Goal: Task Accomplishment & Management: Use online tool/utility

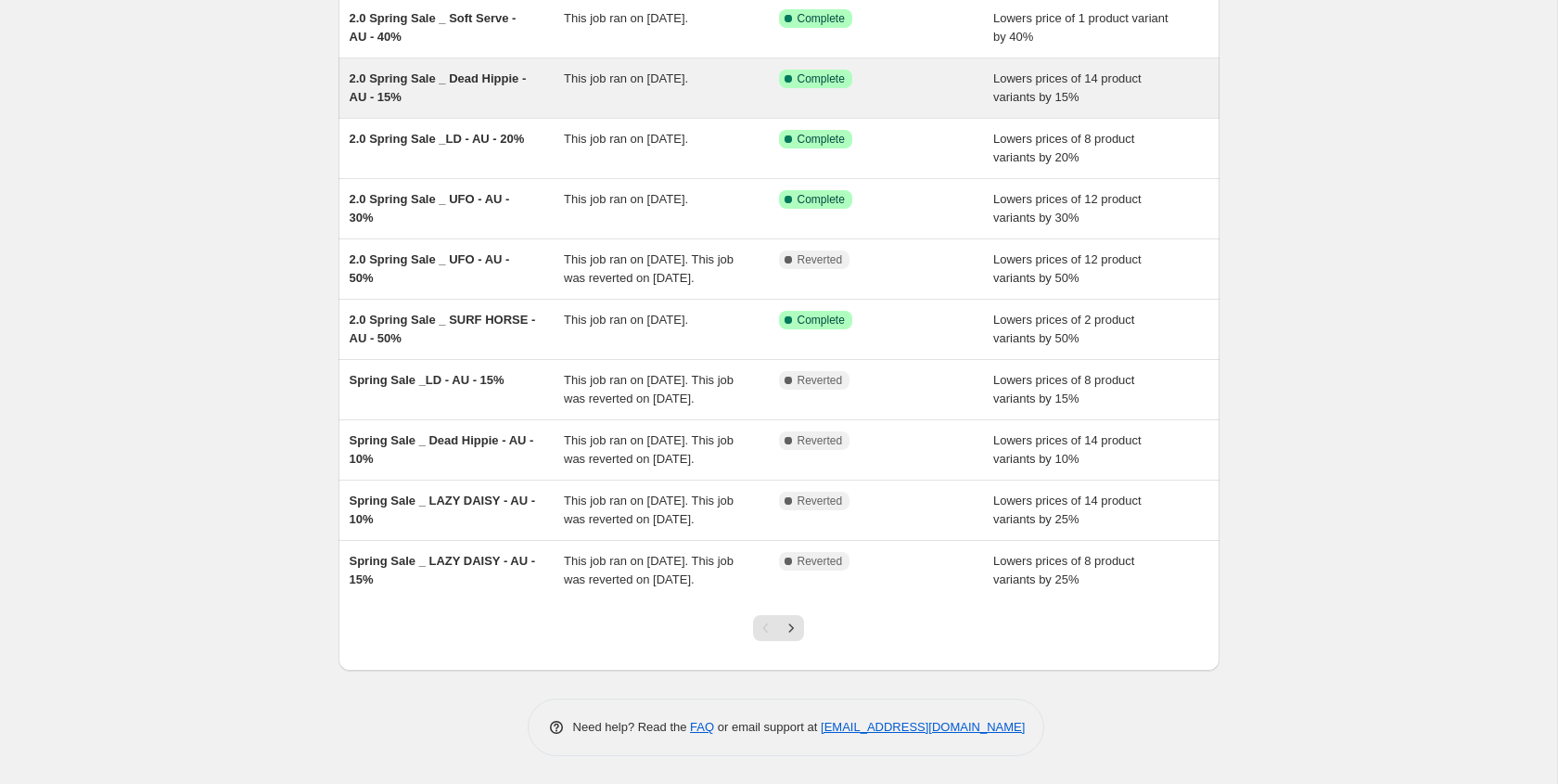
scroll to position [187, 0]
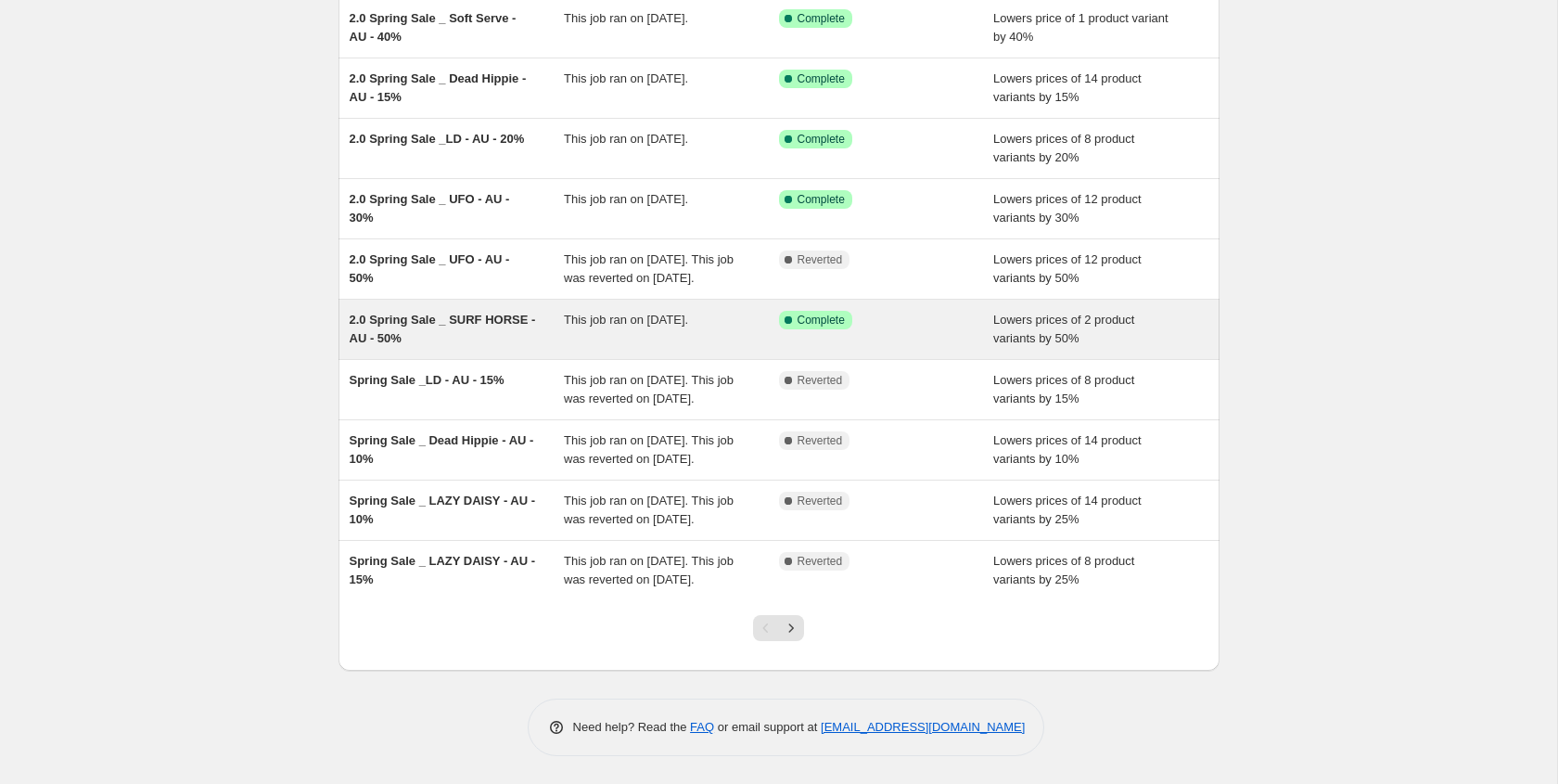
click at [463, 343] on div "2.0 Spring Sale _ SURF HORSE - AU - 50%" at bounding box center [457, 329] width 215 height 37
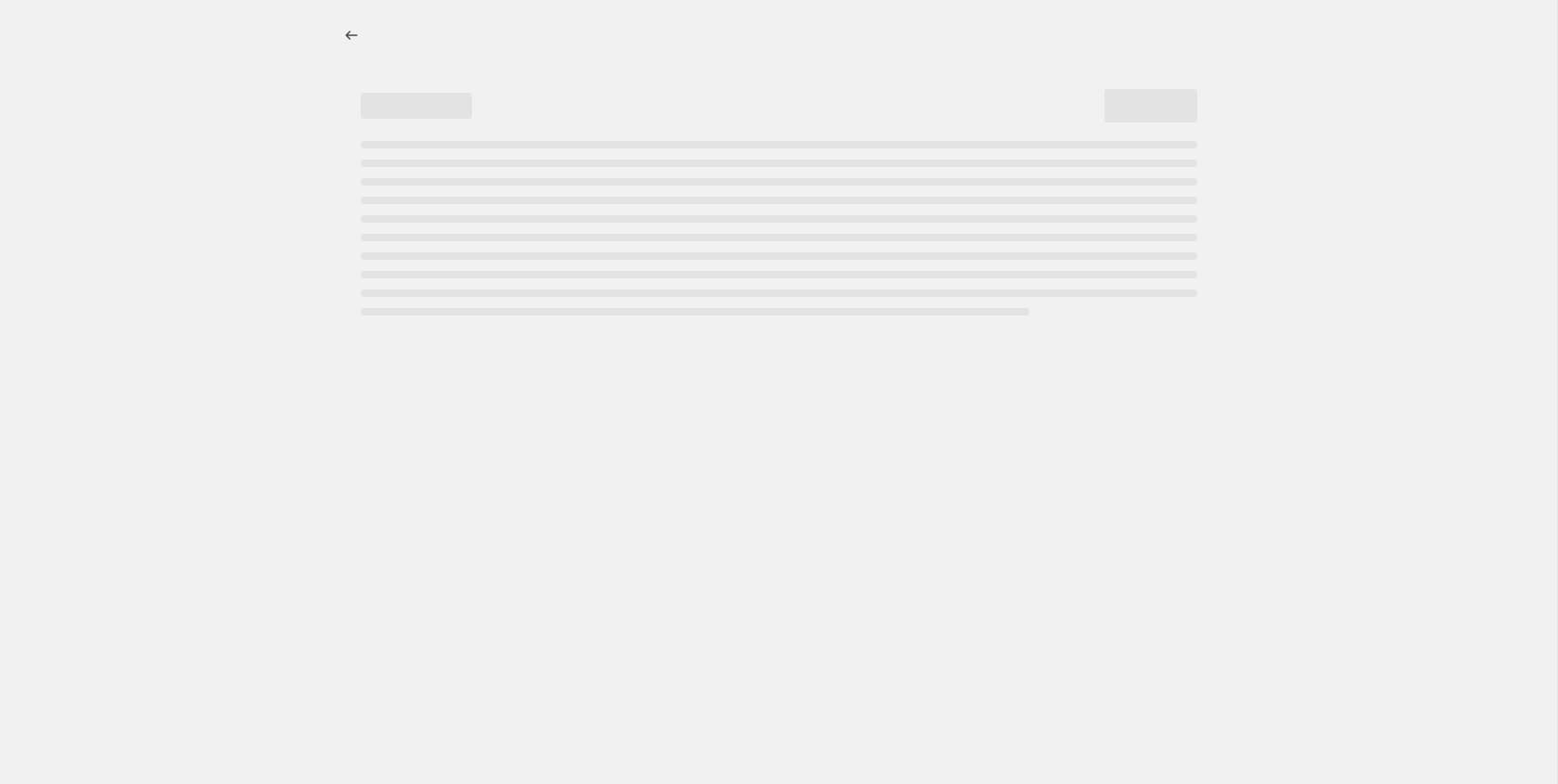
select select "percentage"
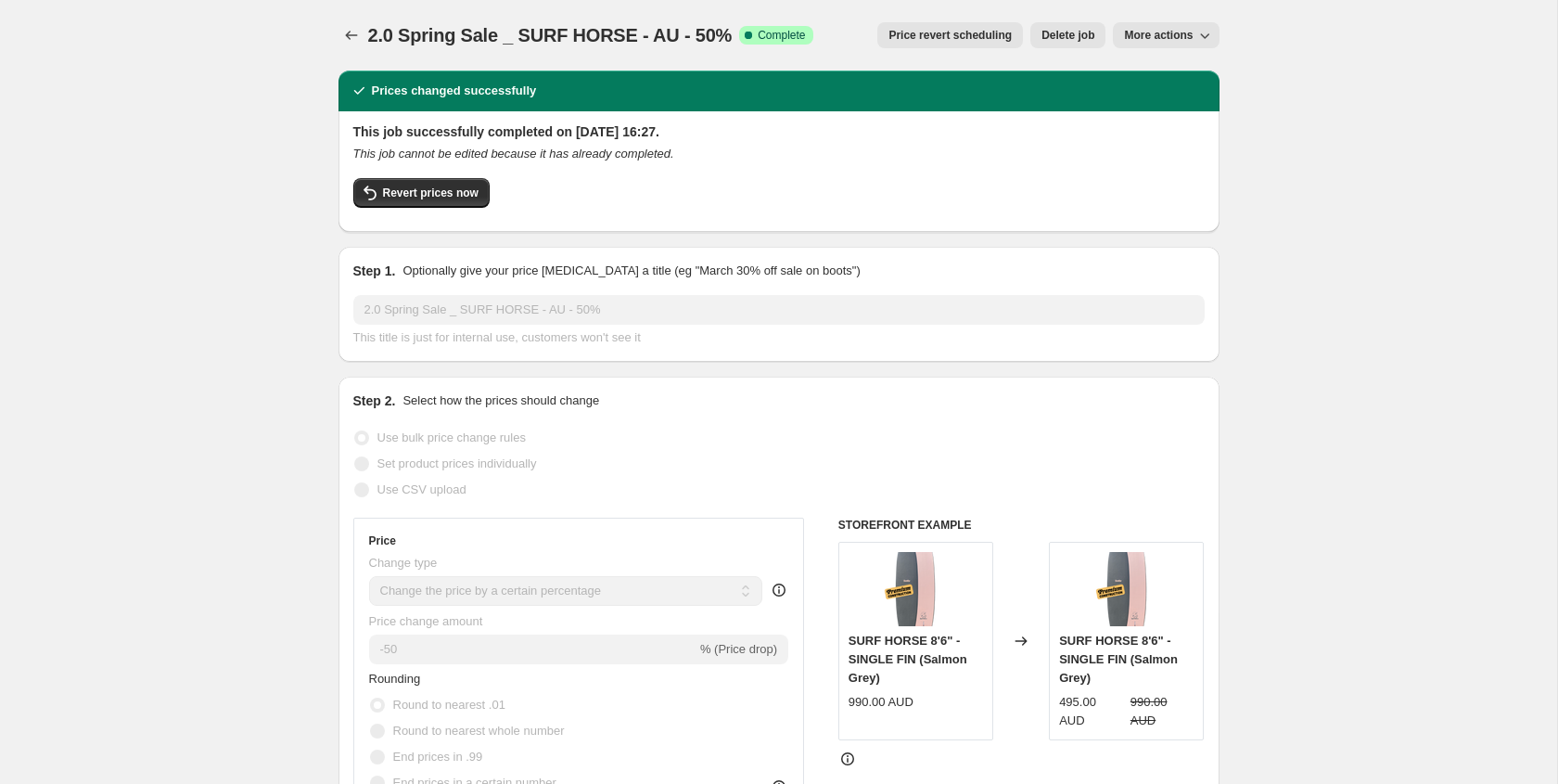
click at [934, 30] on span "Price revert scheduling" at bounding box center [950, 35] width 123 height 15
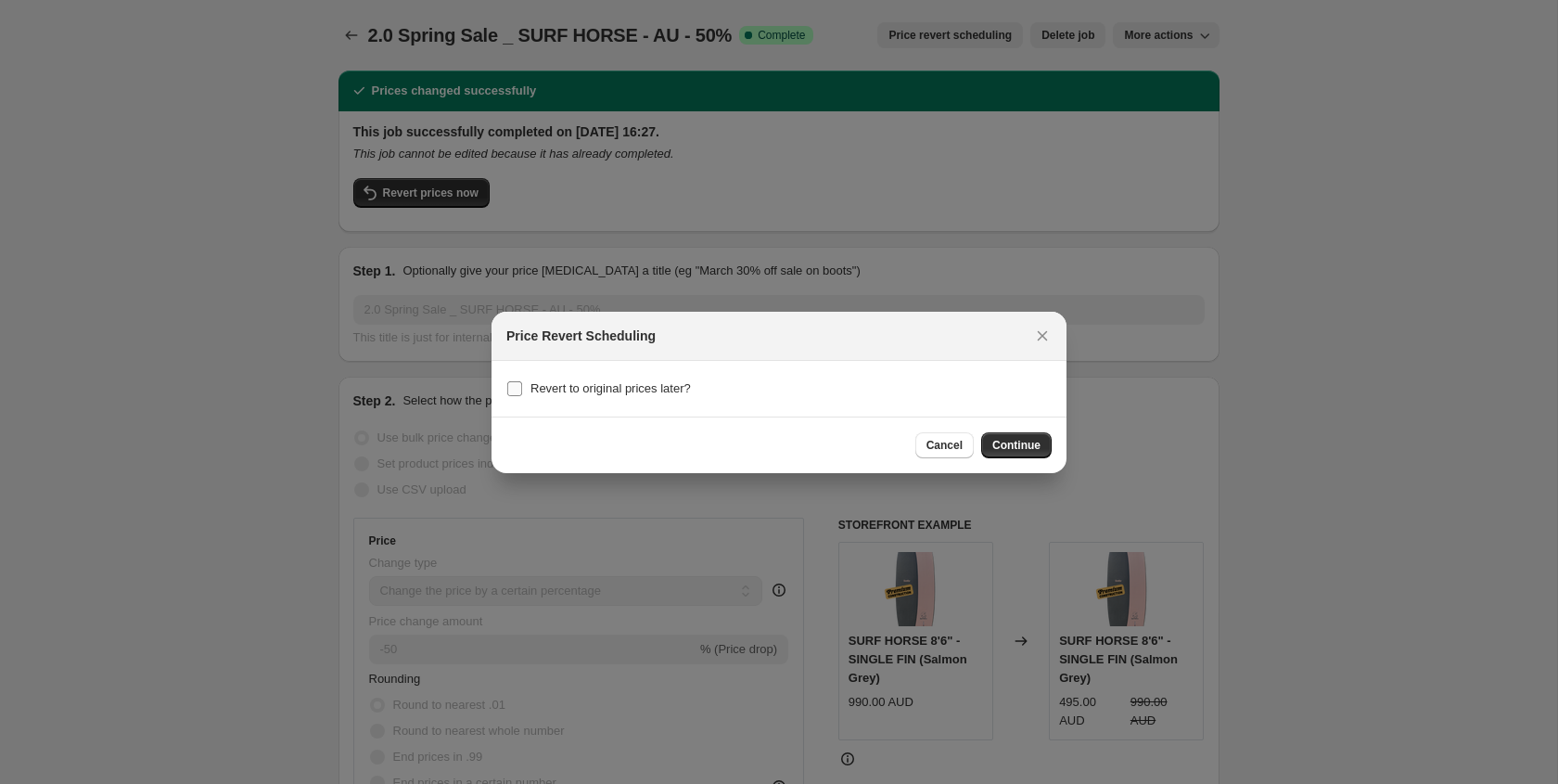
click at [662, 390] on span "Revert to original prices later?" at bounding box center [611, 388] width 160 height 14
click at [522, 390] on input "Revert to original prices later?" at bounding box center [514, 388] width 15 height 15
checkbox input "true"
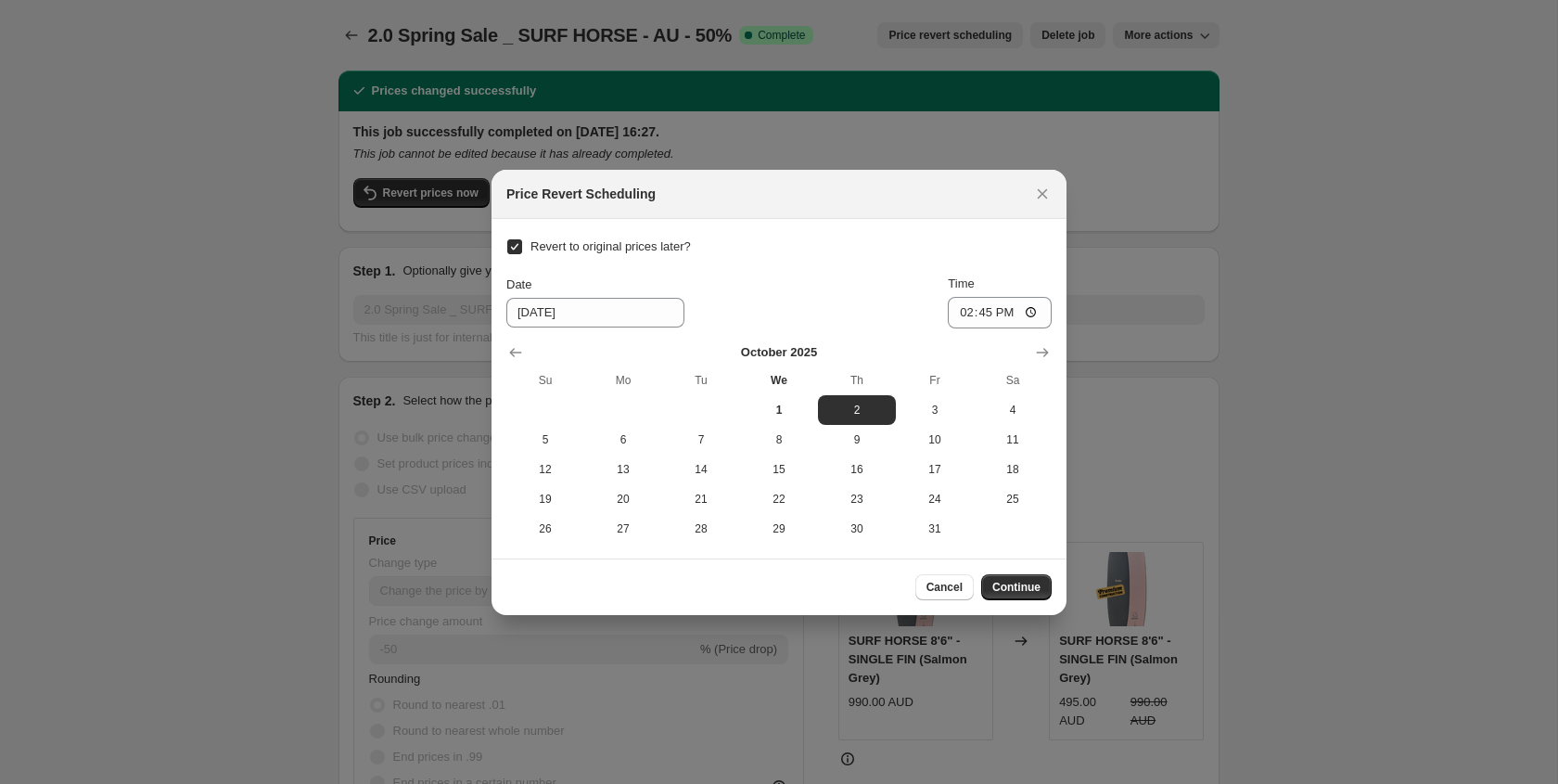
click at [585, 241] on span "Revert to original prices later?" at bounding box center [611, 246] width 160 height 14
click at [522, 241] on input "Revert to original prices later?" at bounding box center [514, 246] width 15 height 15
checkbox input "false"
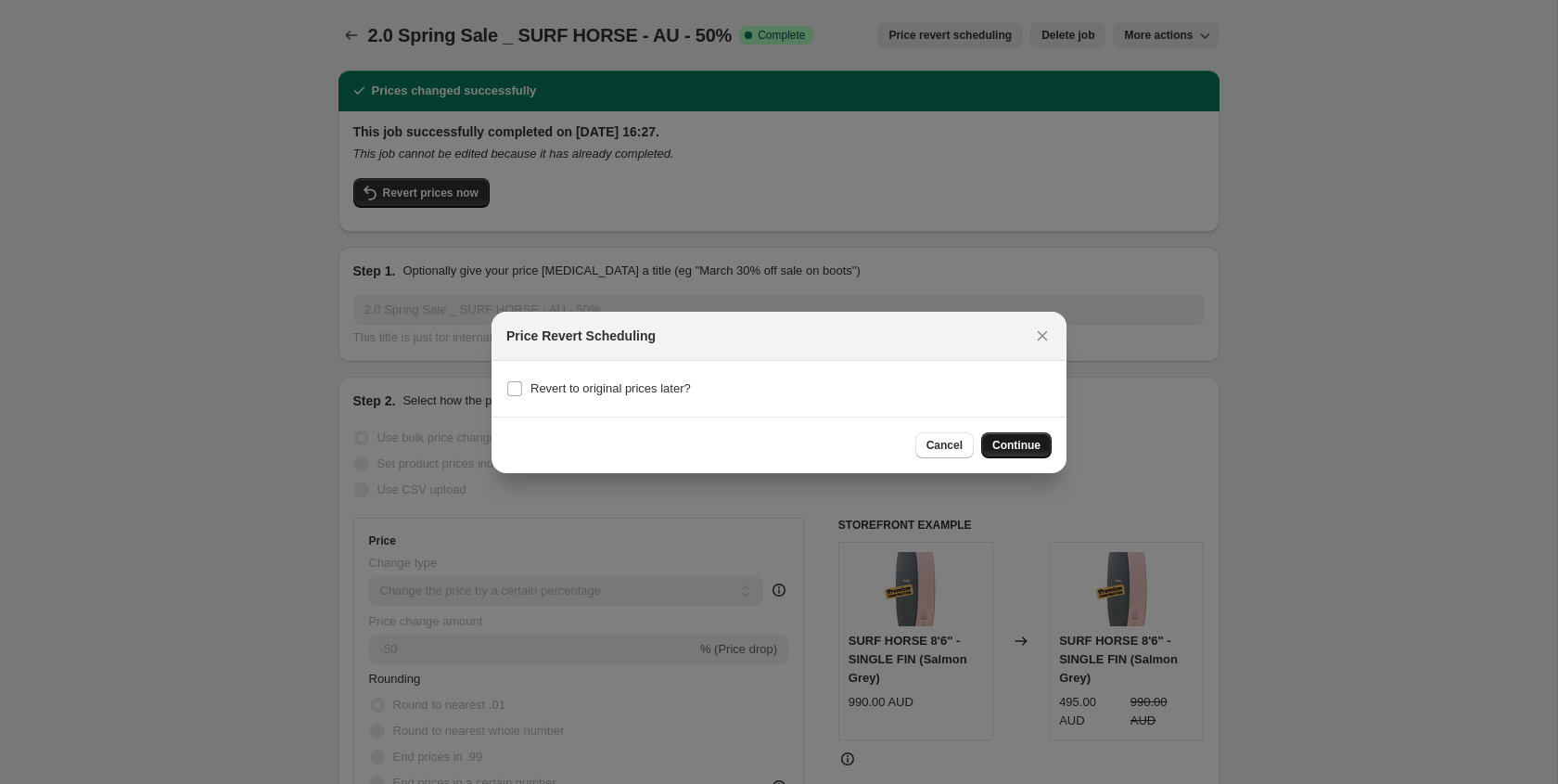
click at [1028, 445] on span "Continue" at bounding box center [1017, 445] width 48 height 15
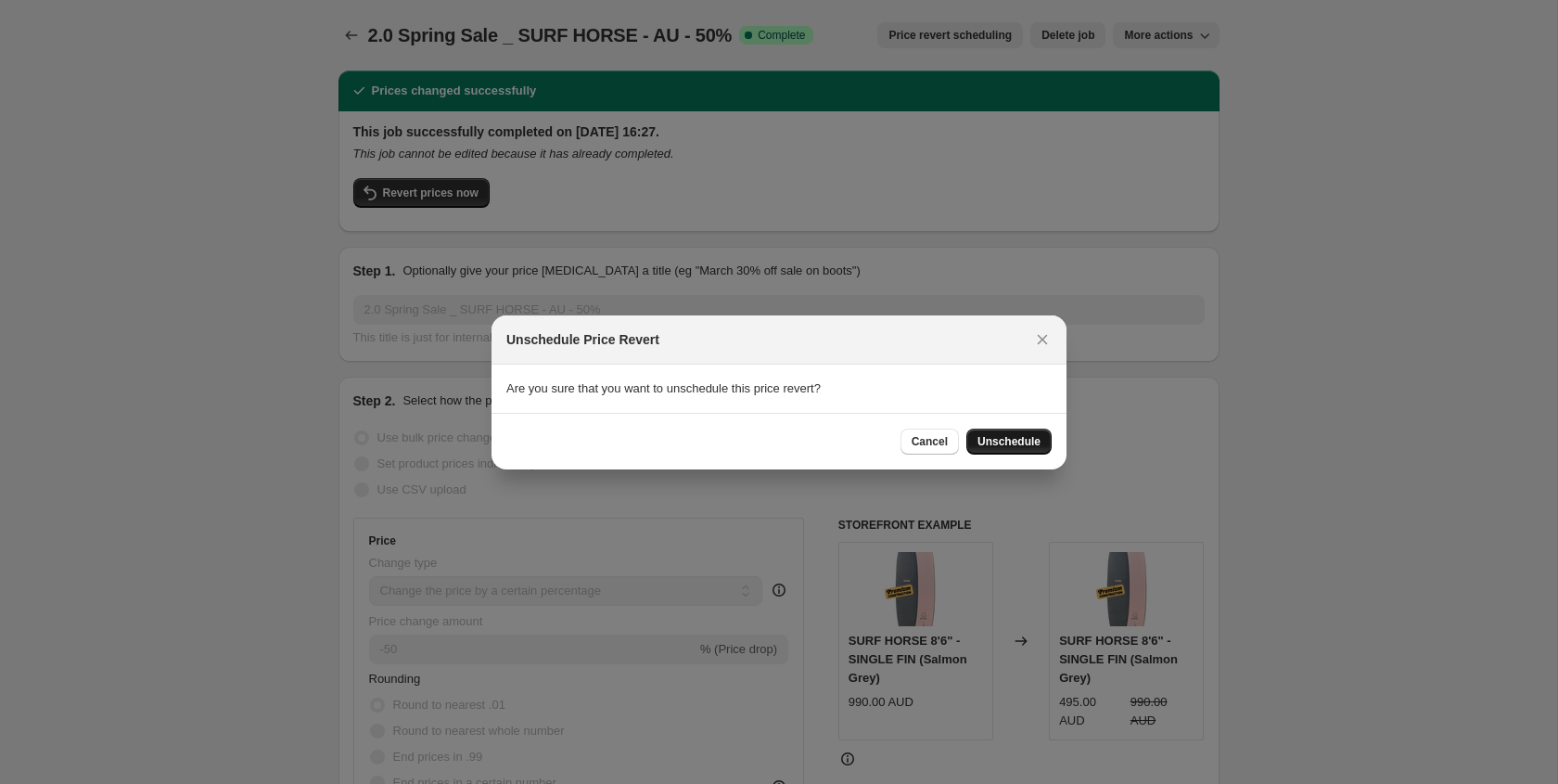
click at [1007, 436] on span "Unschedule" at bounding box center [1009, 441] width 63 height 15
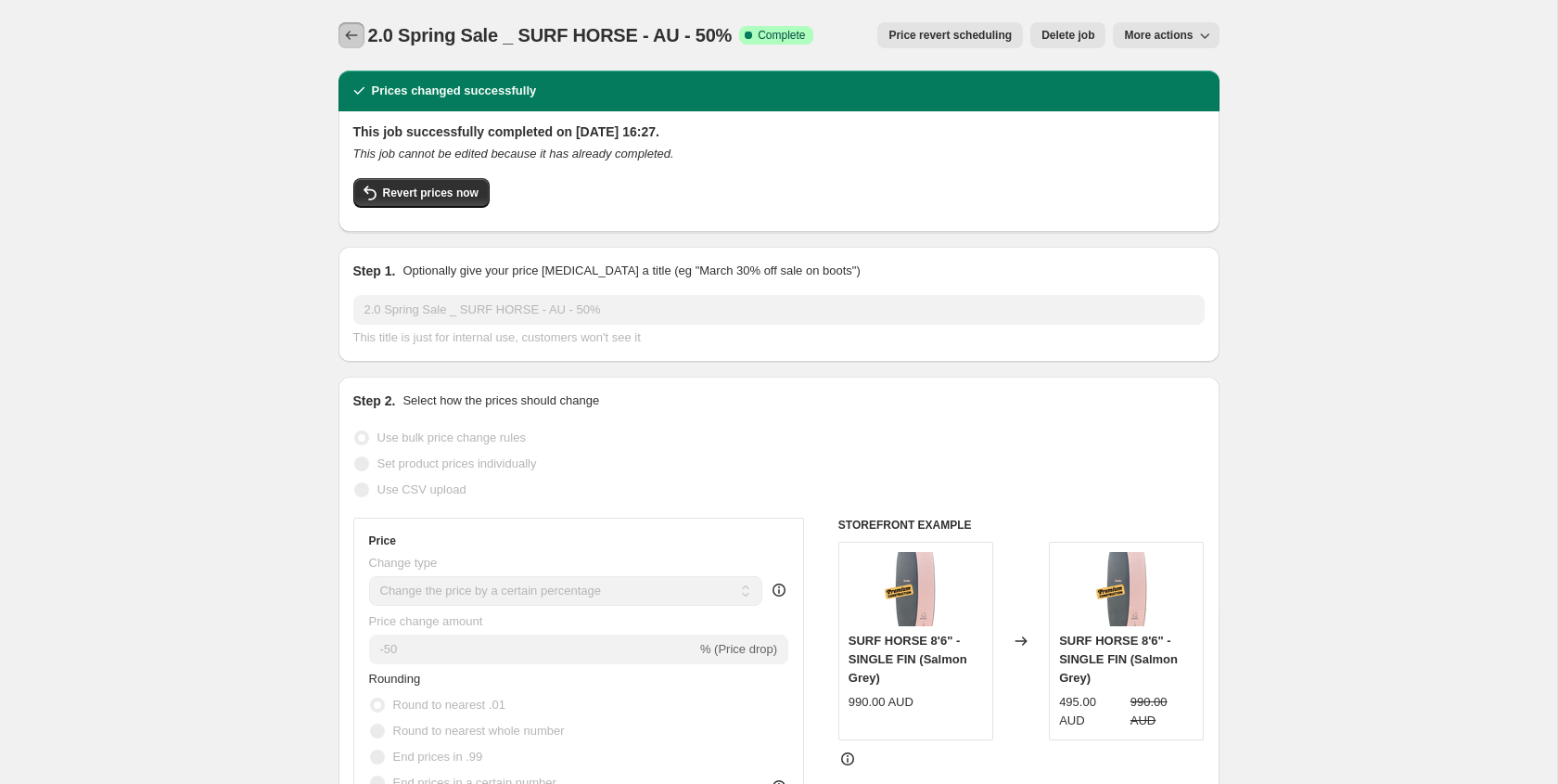
click at [352, 36] on icon "Price change jobs" at bounding box center [351, 35] width 19 height 19
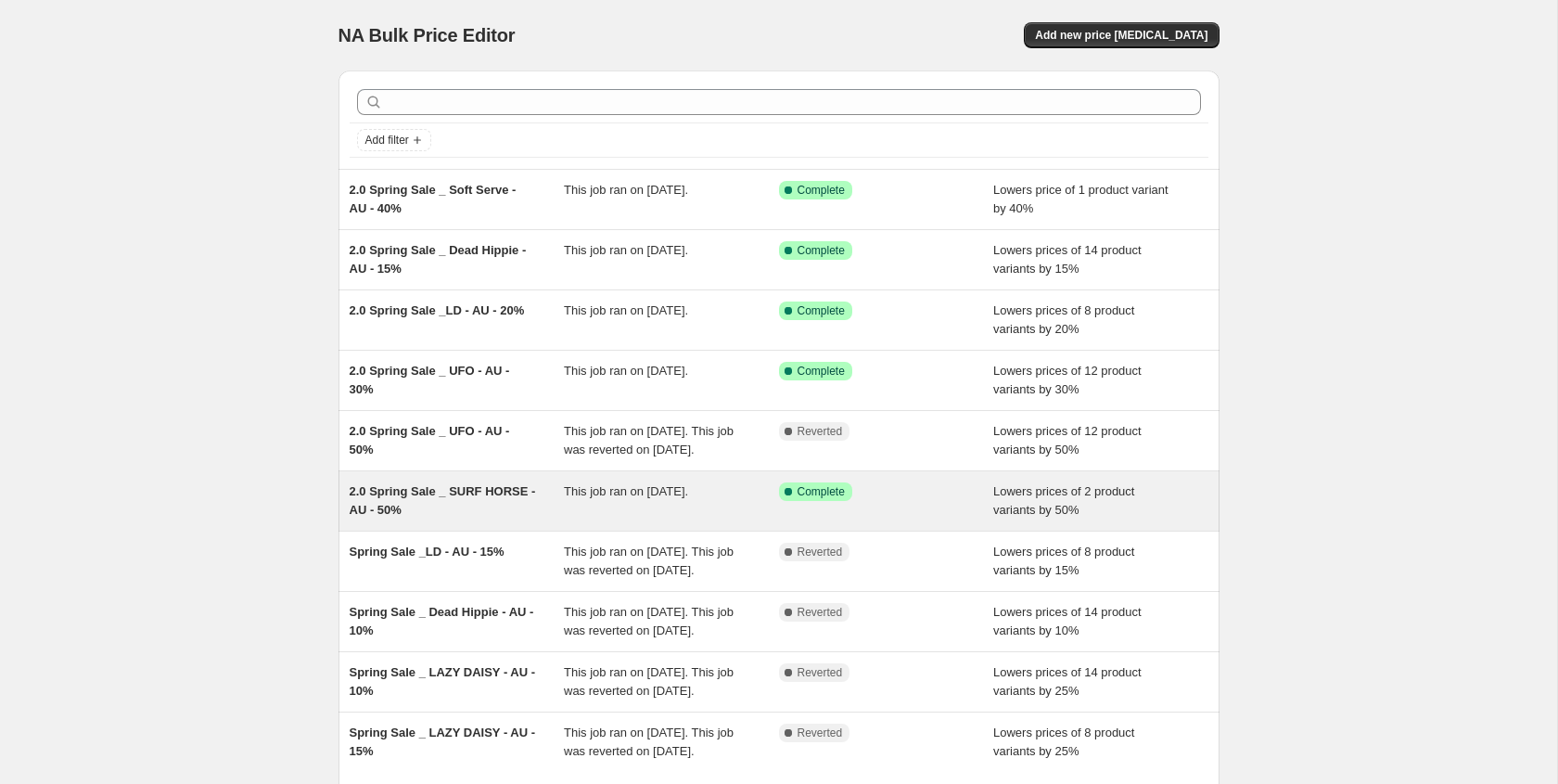
click at [461, 501] on div "2.0 Spring Sale _ SURF HORSE - AU - 50%" at bounding box center [457, 500] width 215 height 37
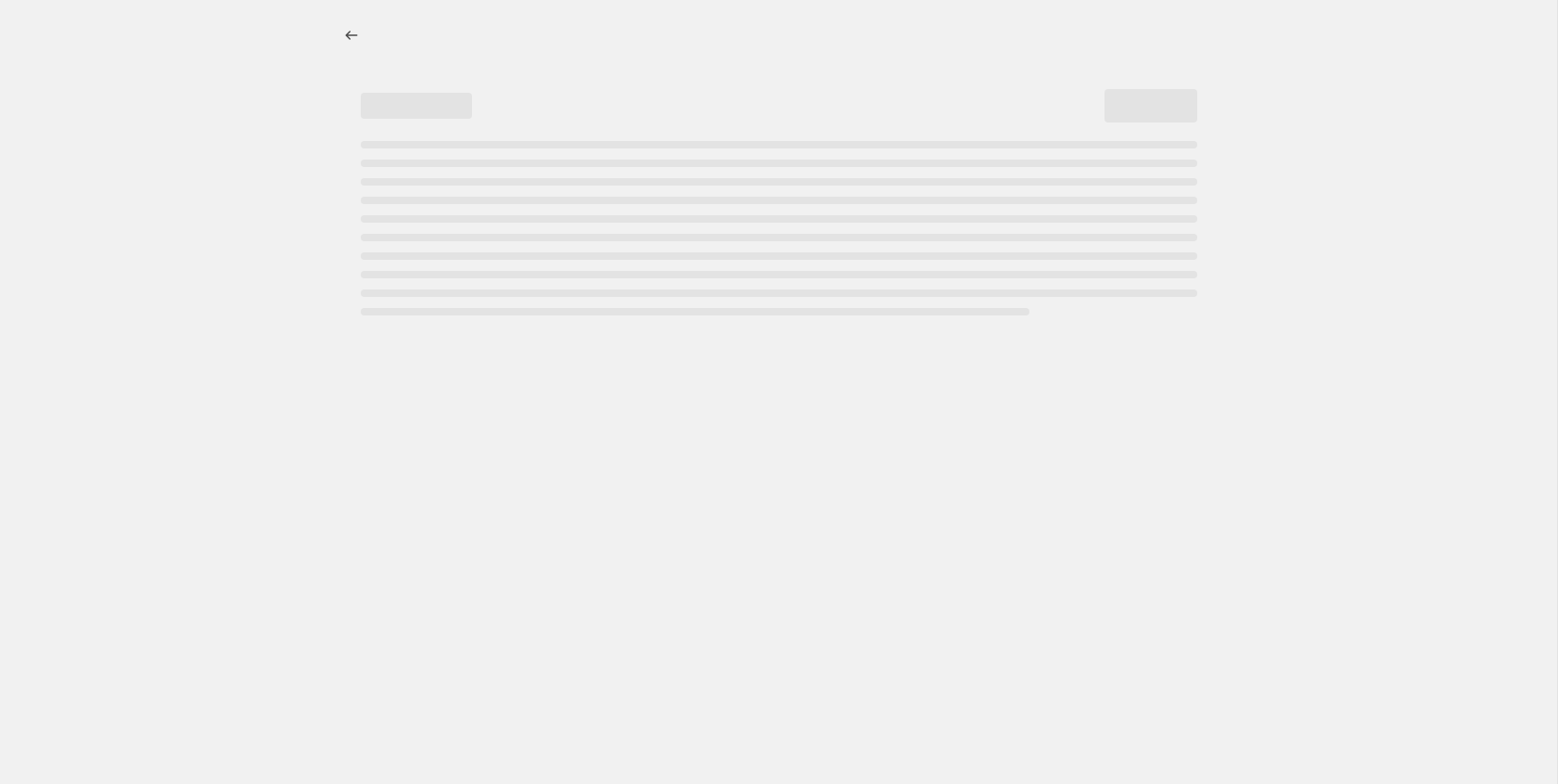
select select "percentage"
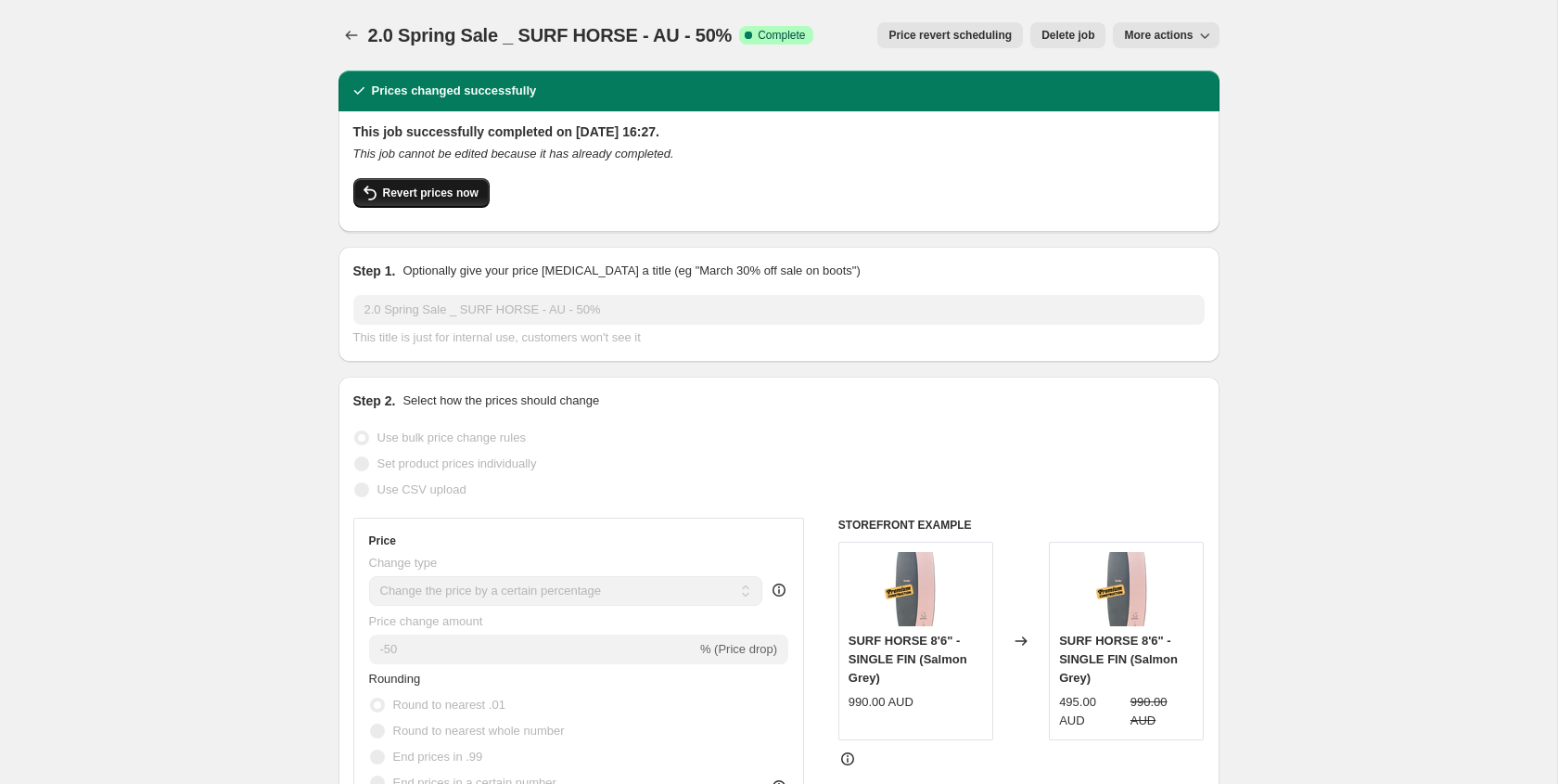
click at [451, 201] on button "Revert prices now" at bounding box center [421, 193] width 136 height 30
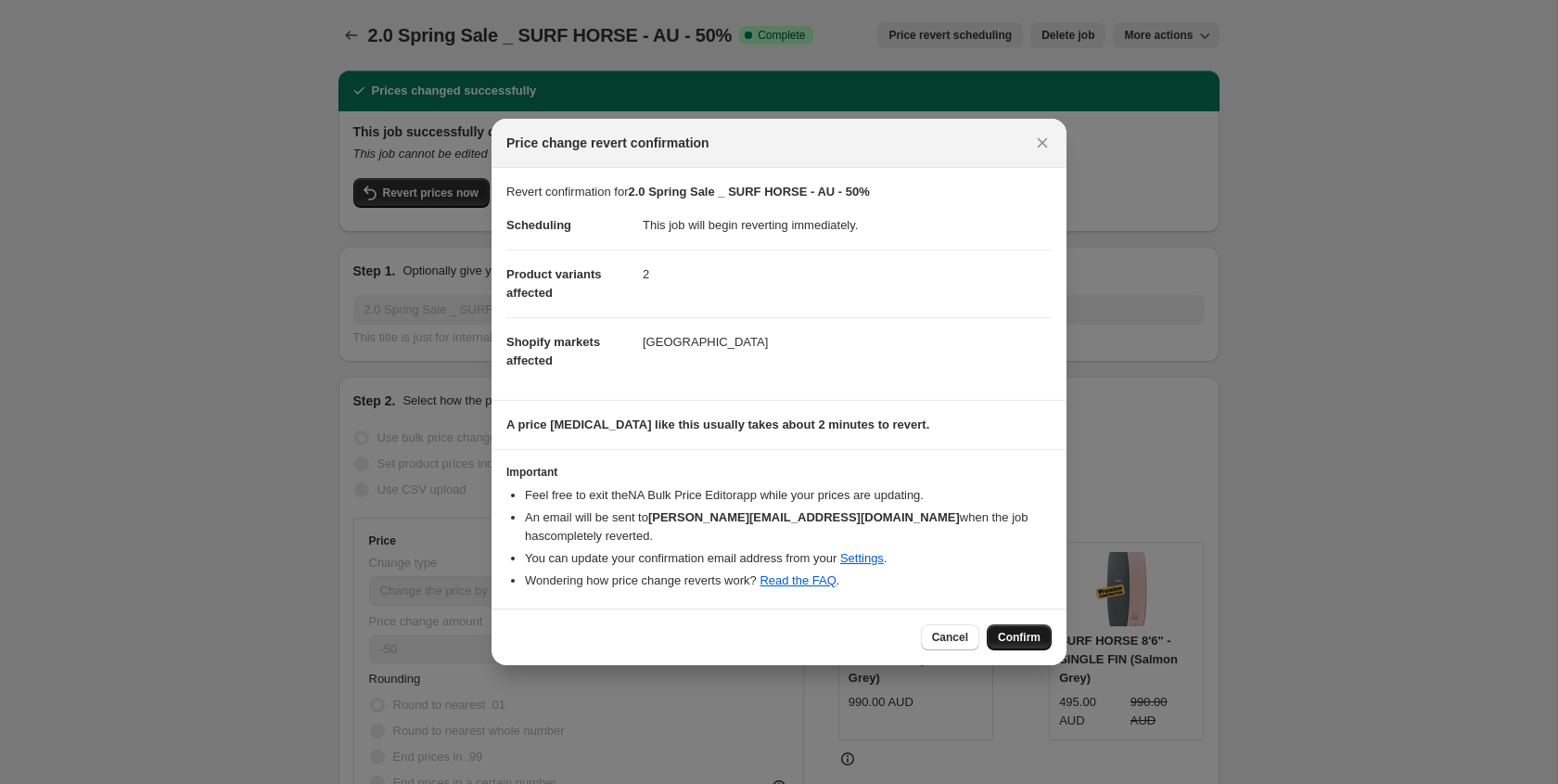
click at [1014, 630] on span "Confirm" at bounding box center [1019, 637] width 43 height 15
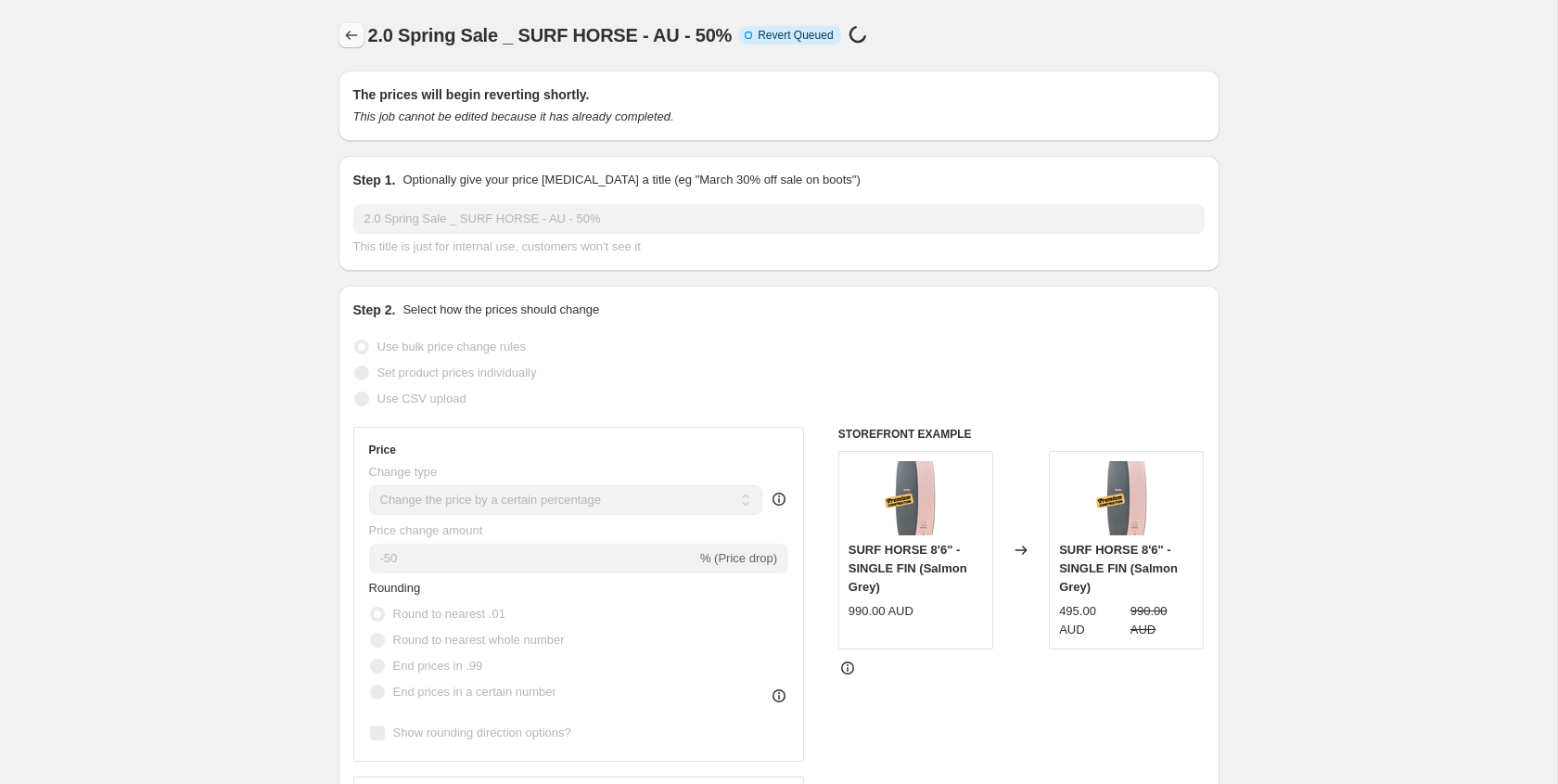
click at [349, 33] on icon "Price change jobs" at bounding box center [351, 35] width 19 height 19
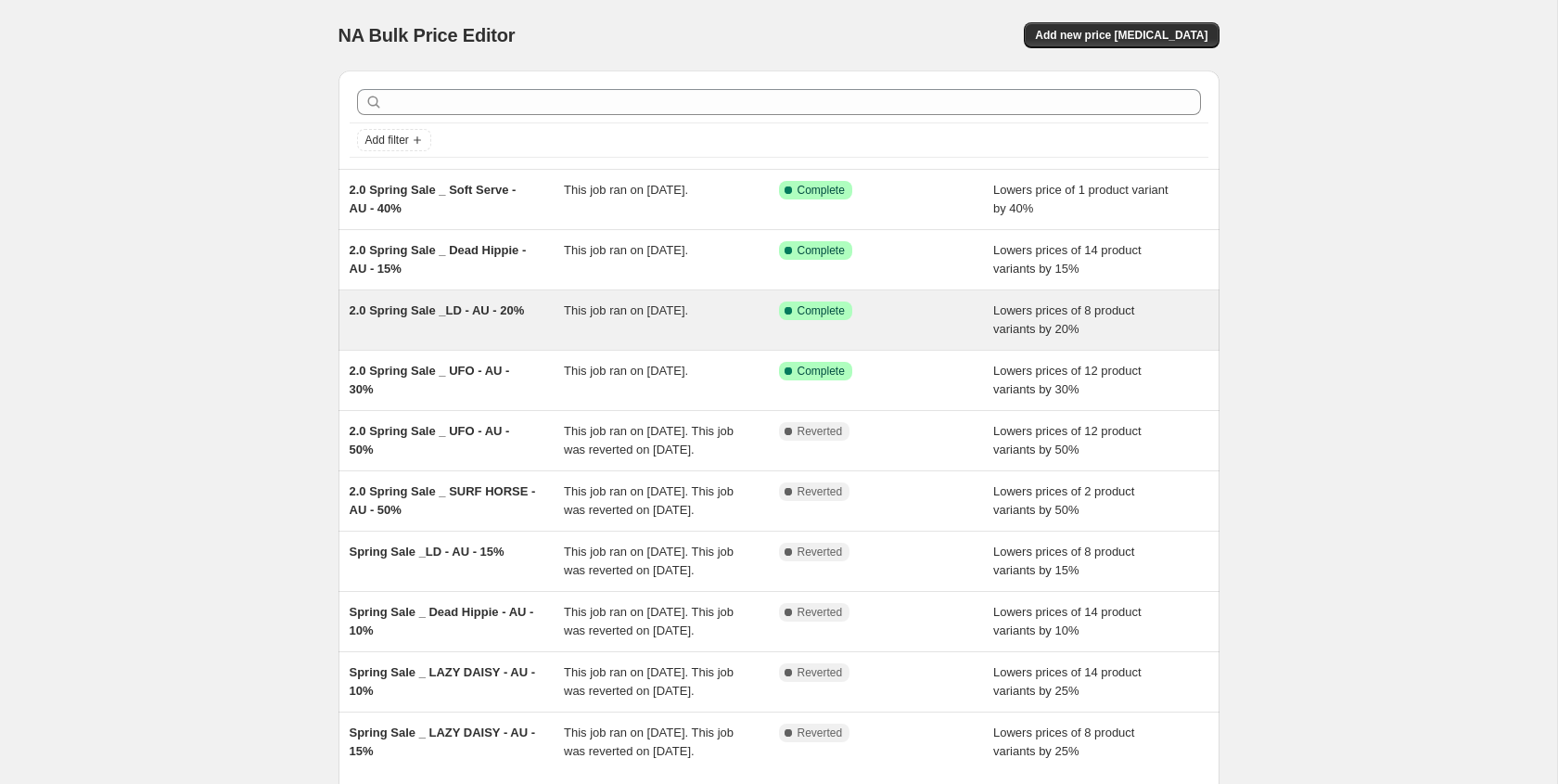
click at [443, 325] on div "2.0 Spring Sale _LD - AU - 20%" at bounding box center [457, 319] width 215 height 37
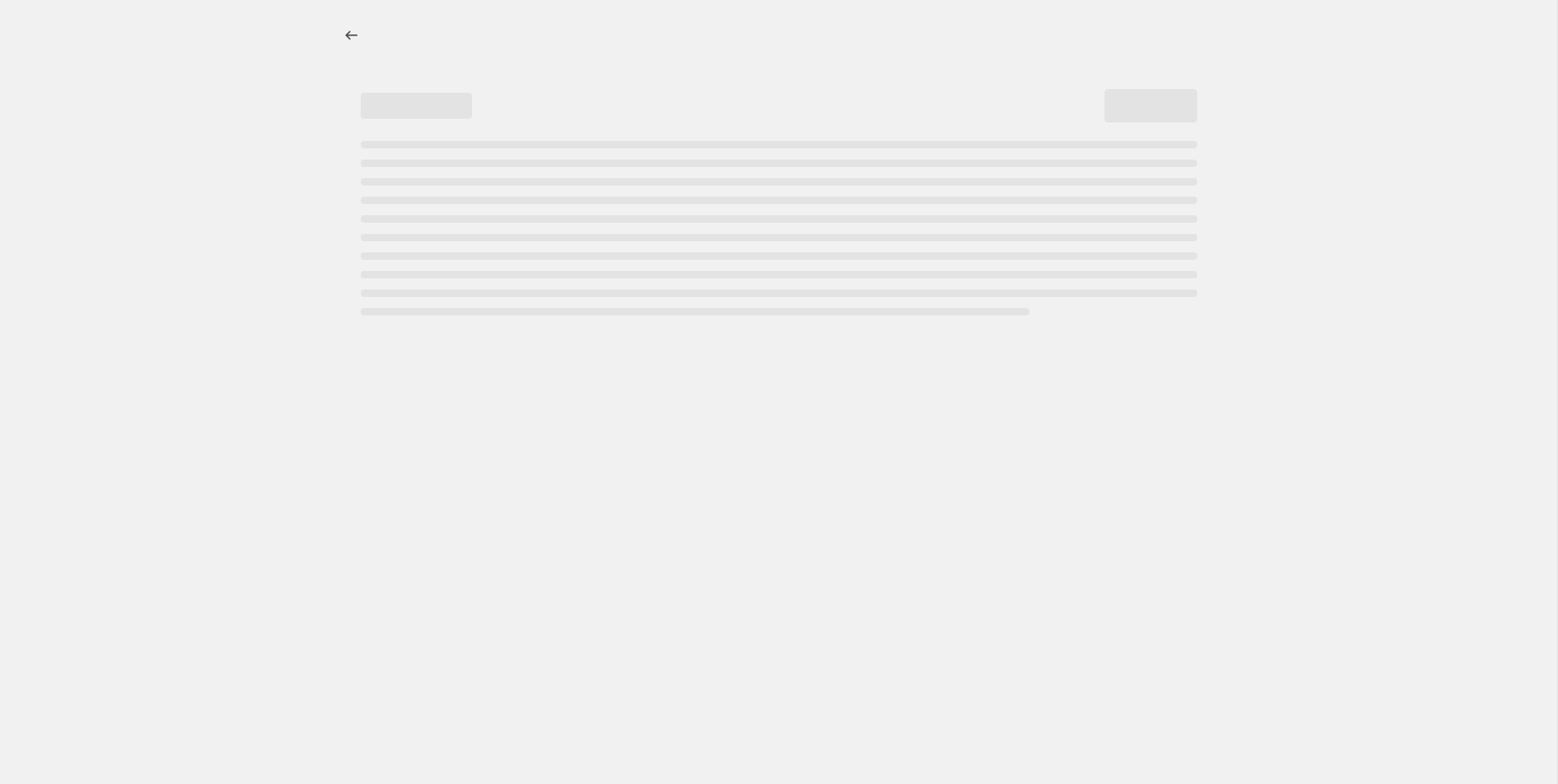
select select "percentage"
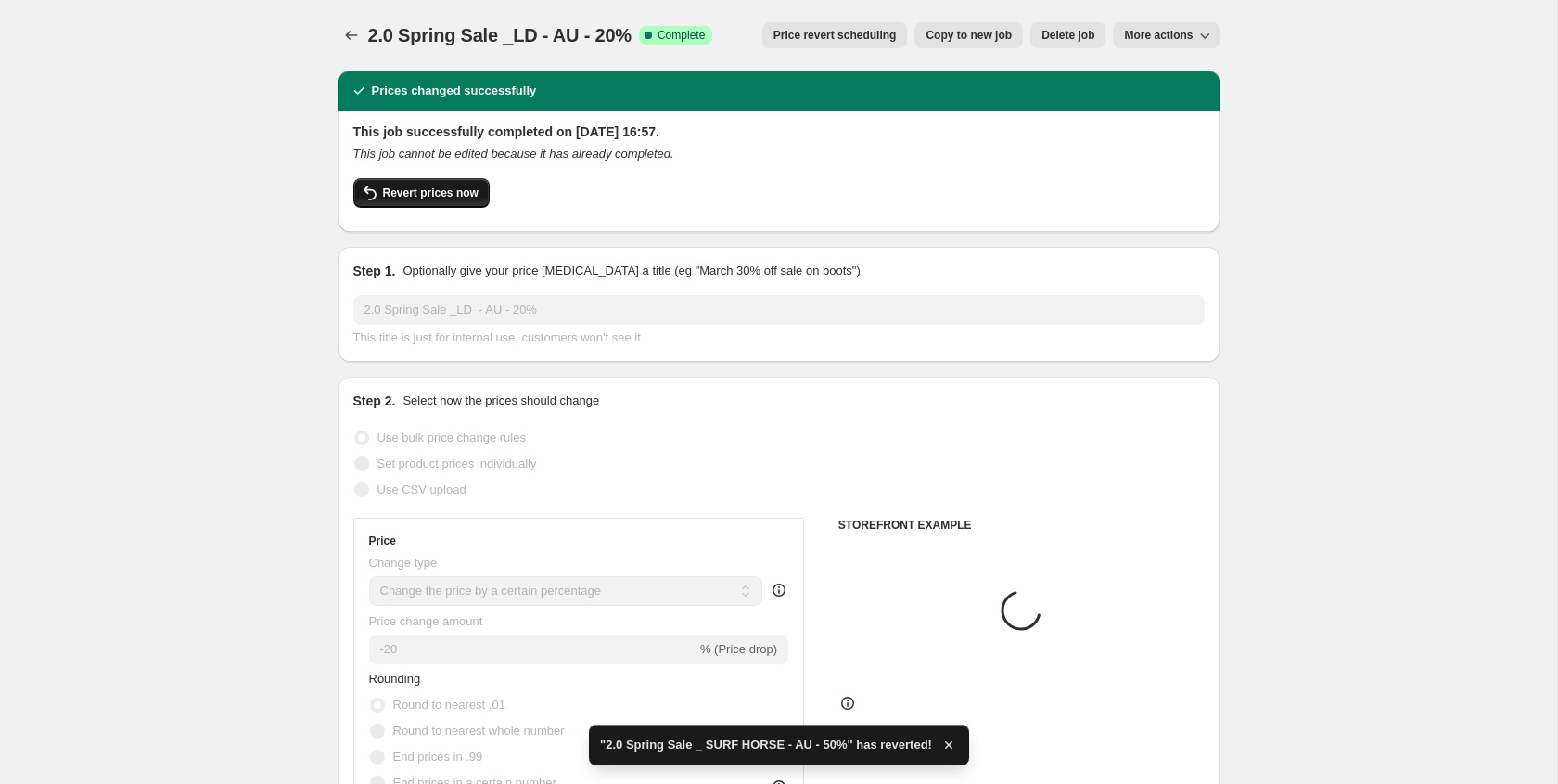
click at [416, 199] on span "Revert prices now" at bounding box center [431, 193] width 96 height 15
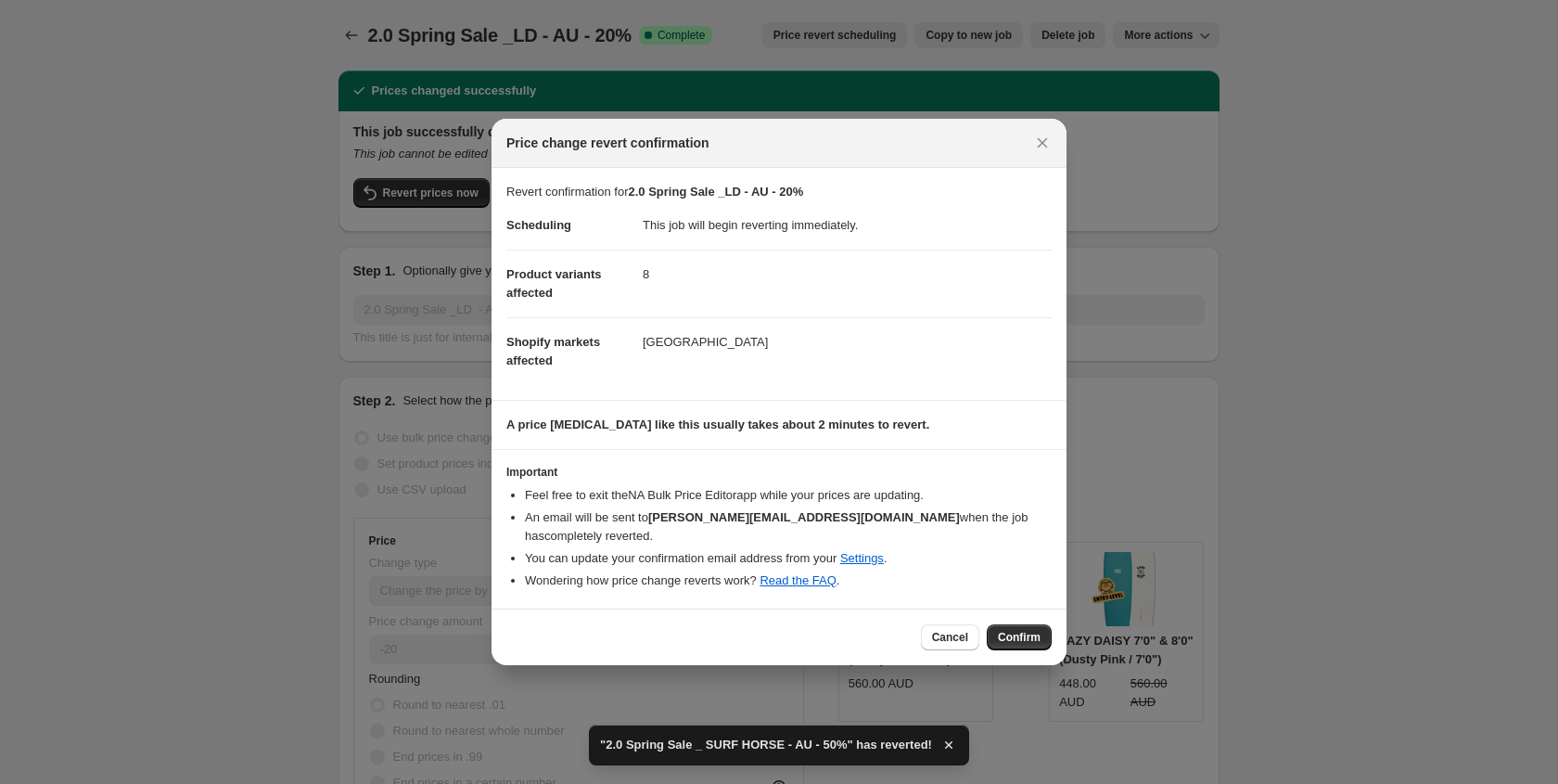
click at [1005, 624] on button "Confirm" at bounding box center [1019, 637] width 65 height 26
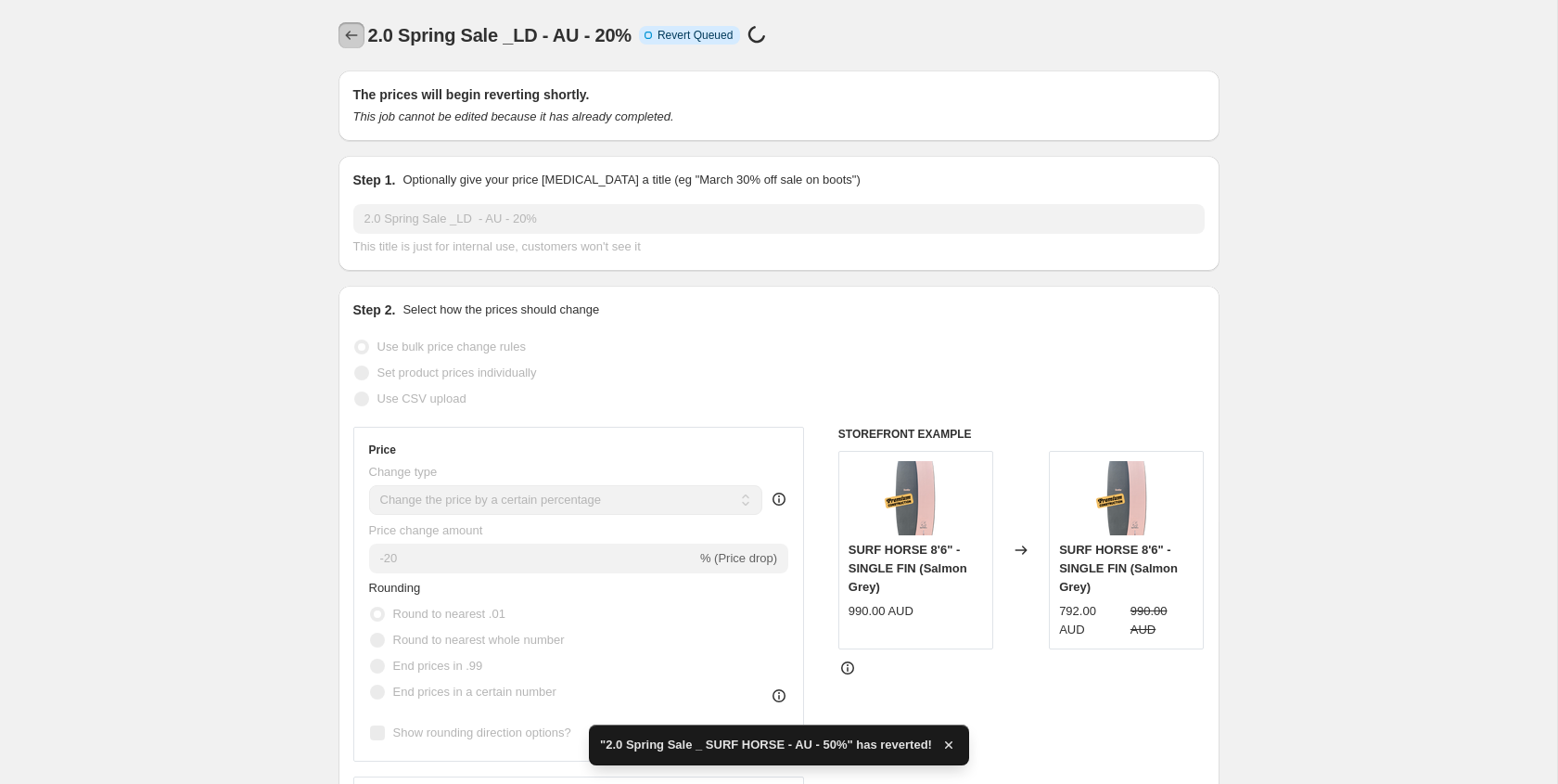
click at [352, 30] on icon "Price change jobs" at bounding box center [351, 35] width 19 height 19
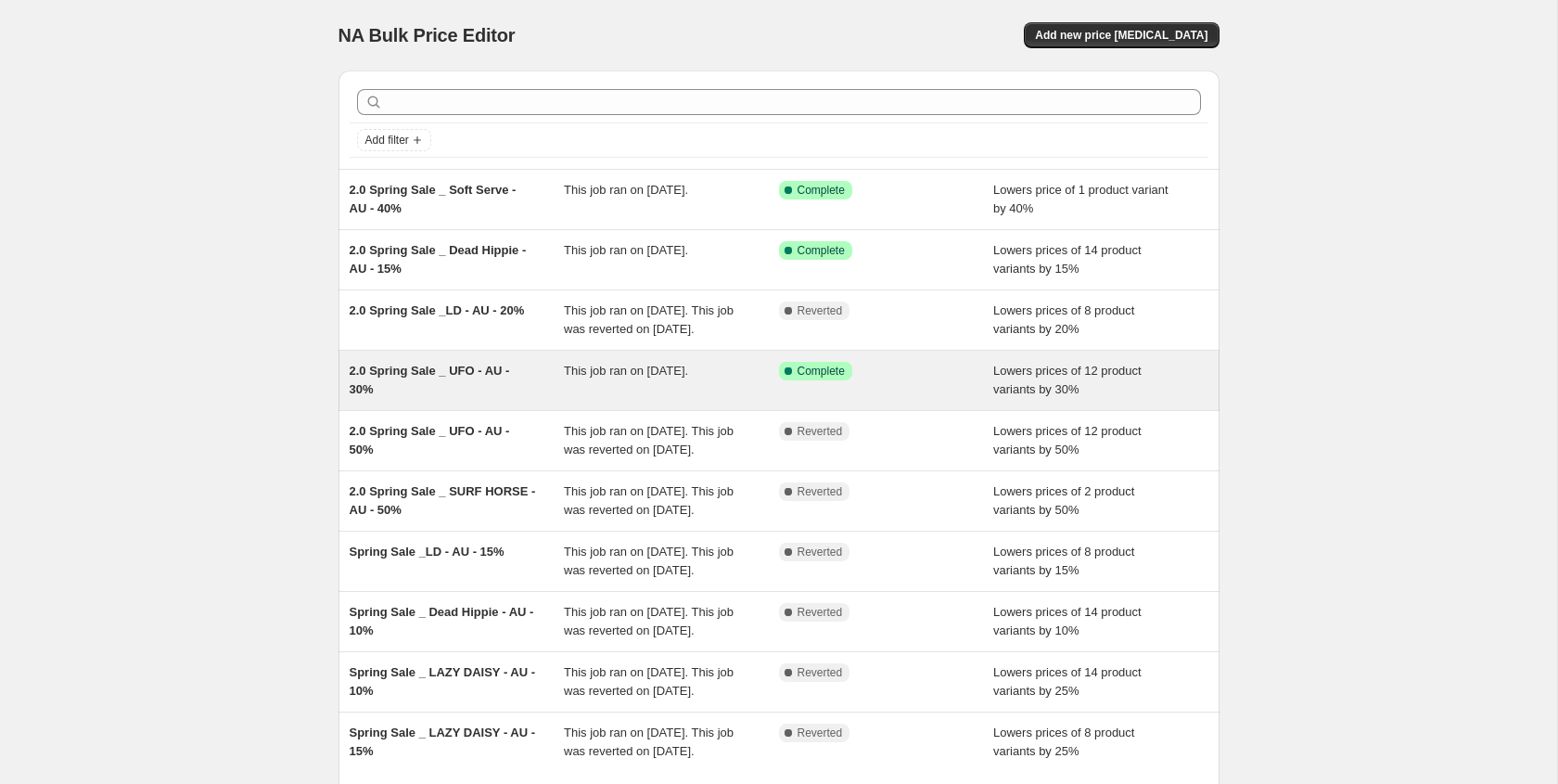
click at [459, 396] on span "2.0 Spring Sale _ UFO - AU - 30%" at bounding box center [430, 380] width 160 height 32
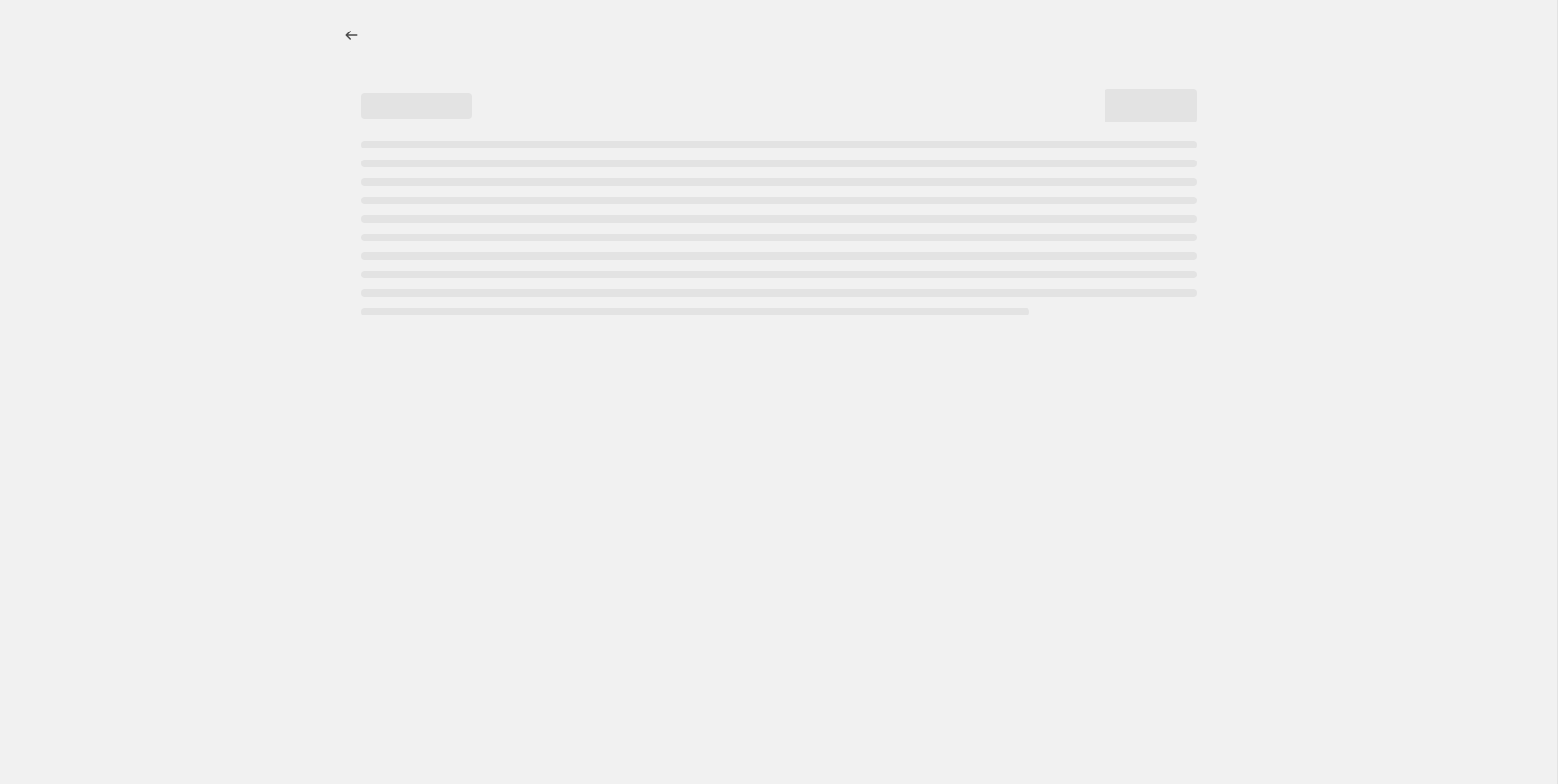
select select "percentage"
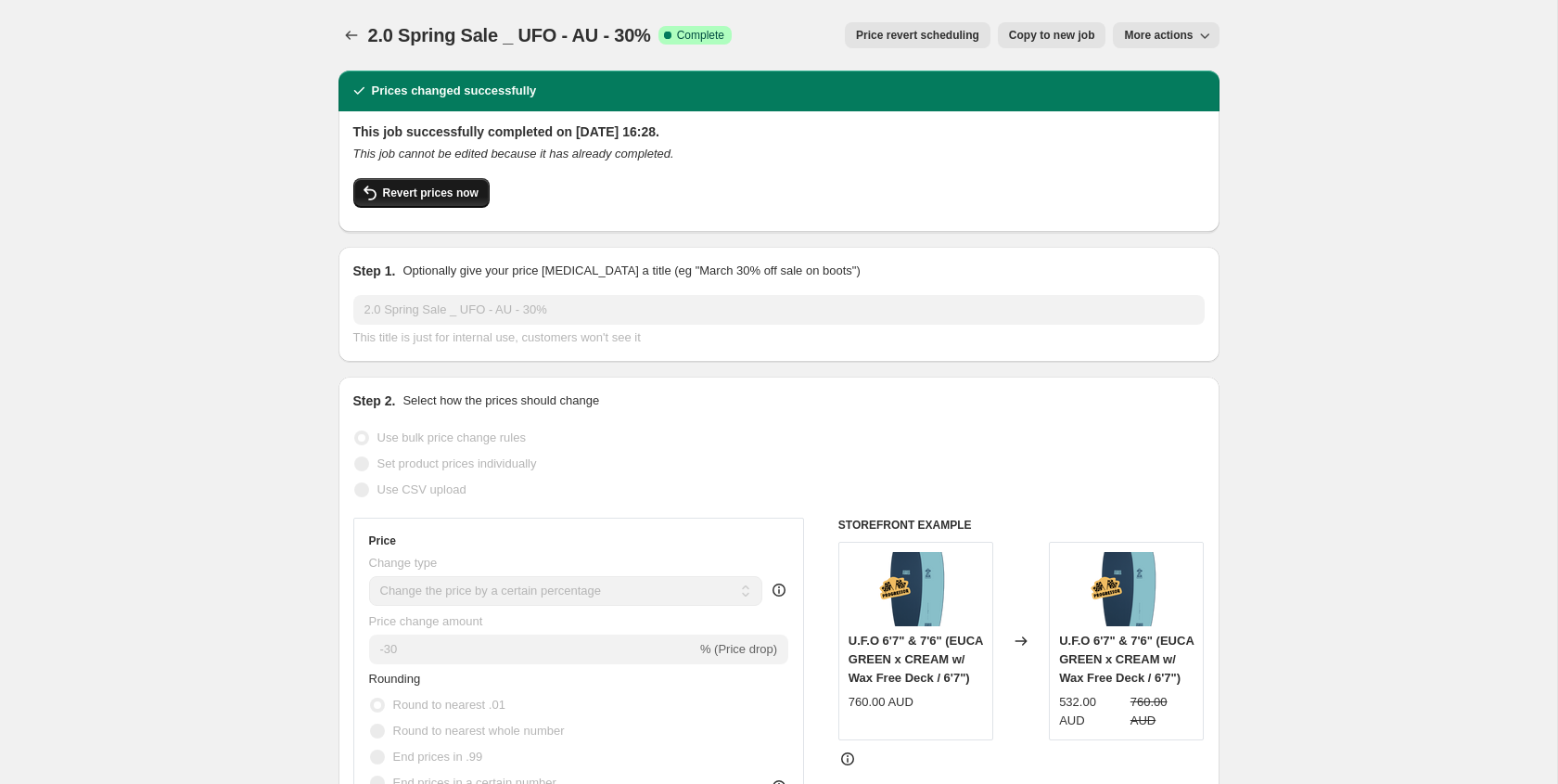
click at [425, 189] on span "Revert prices now" at bounding box center [431, 193] width 96 height 15
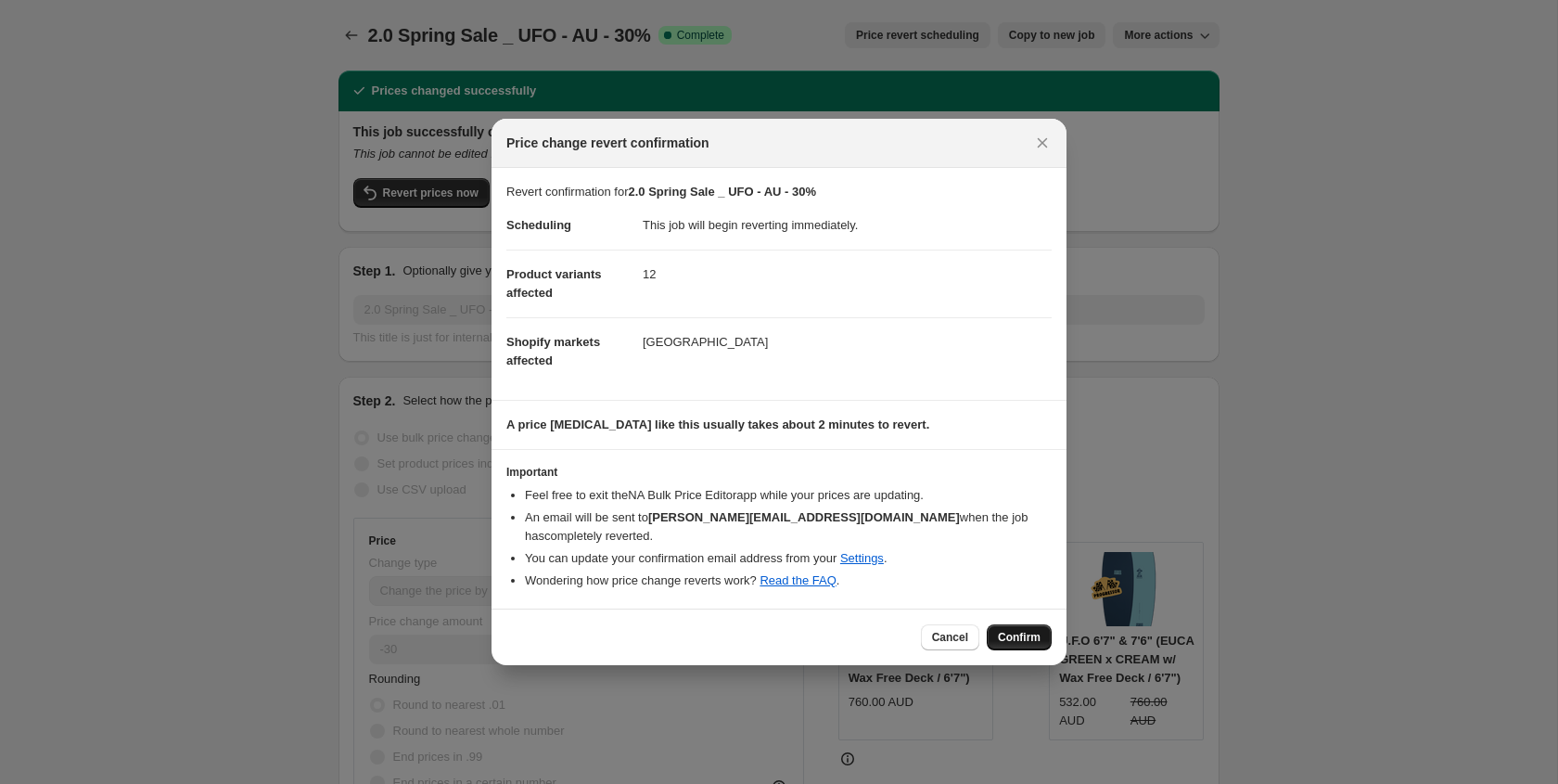
click at [1013, 636] on button "Confirm" at bounding box center [1019, 637] width 65 height 26
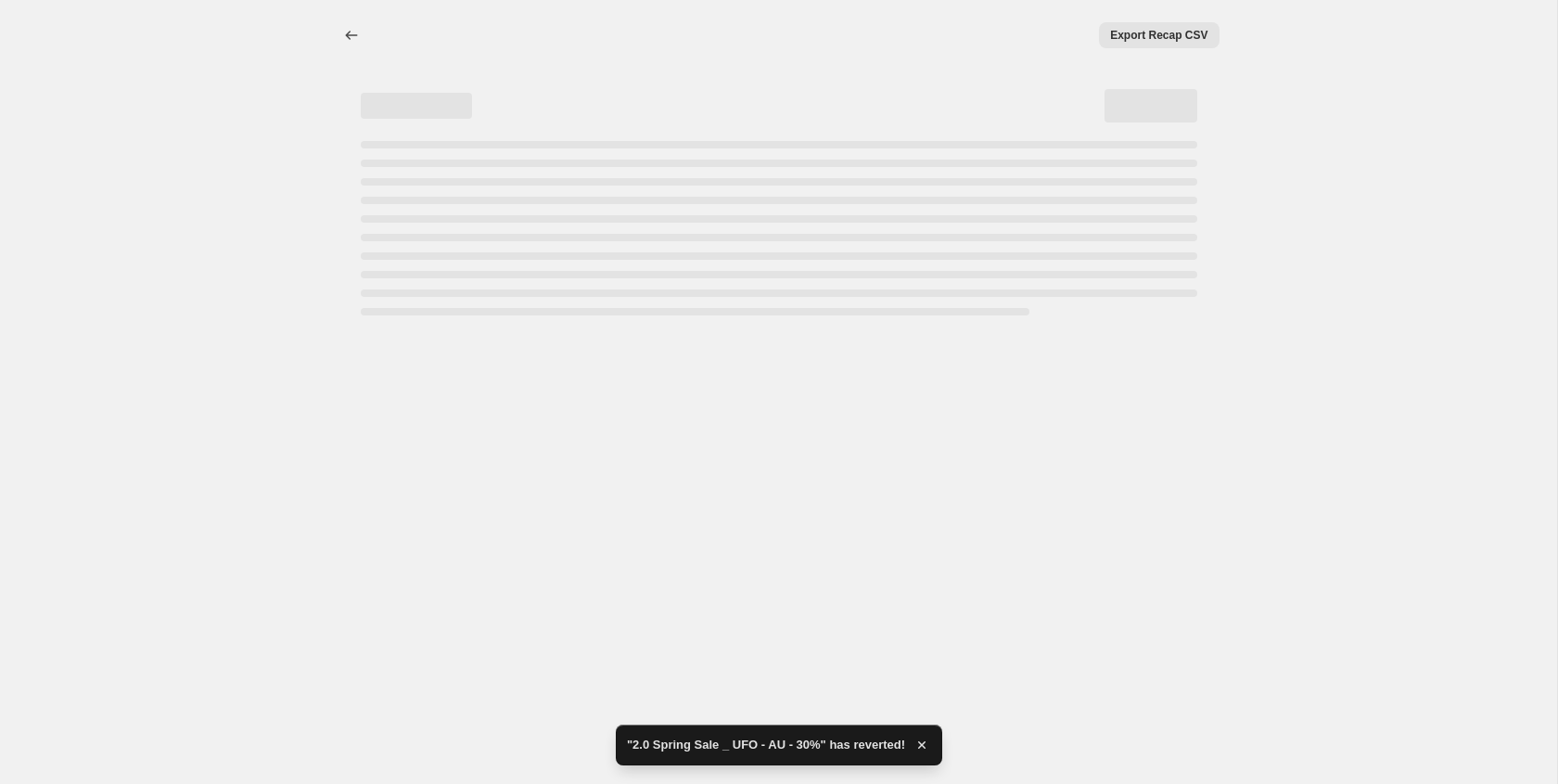
select select "percentage"
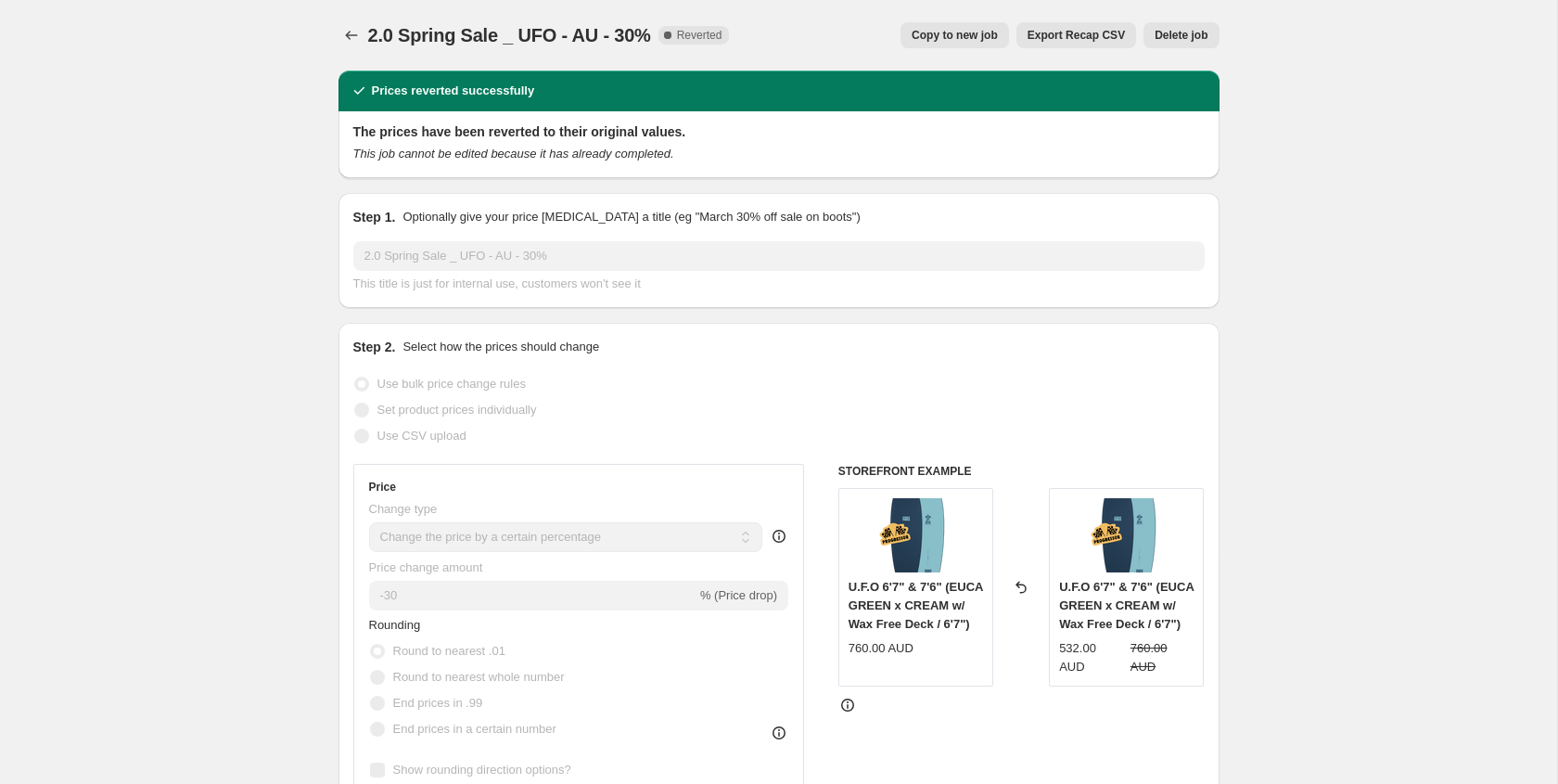
click at [363, 22] on div at bounding box center [354, 35] width 30 height 26
click at [339, 38] on div at bounding box center [354, 35] width 30 height 26
click at [352, 29] on icon "Price change jobs" at bounding box center [351, 35] width 19 height 19
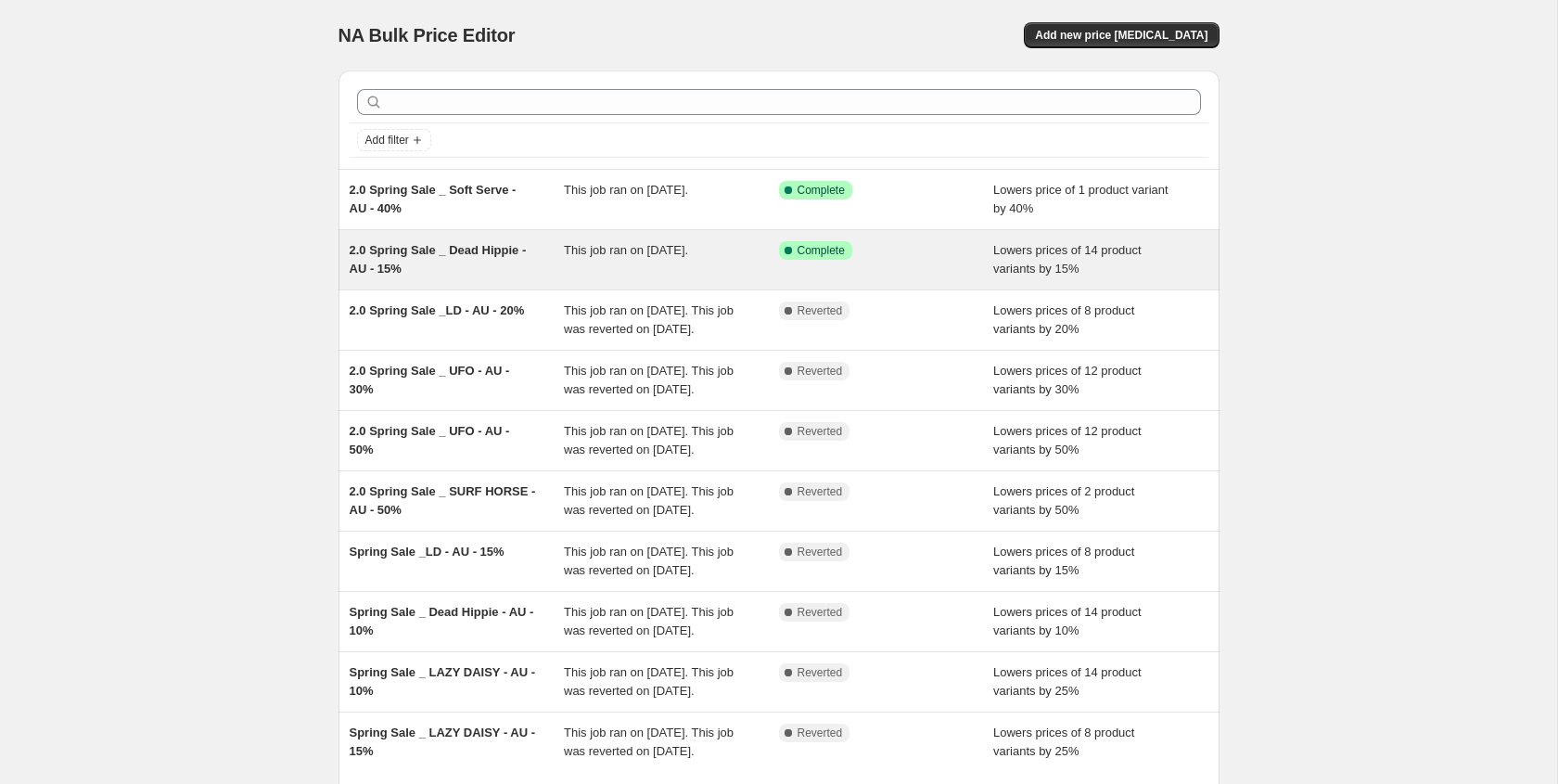
click at [625, 231] on div "2.0 Spring Sale _ Dead Hippie - AU - 15% This job ran on [DATE]. Success Comple…" at bounding box center [779, 259] width 881 height 59
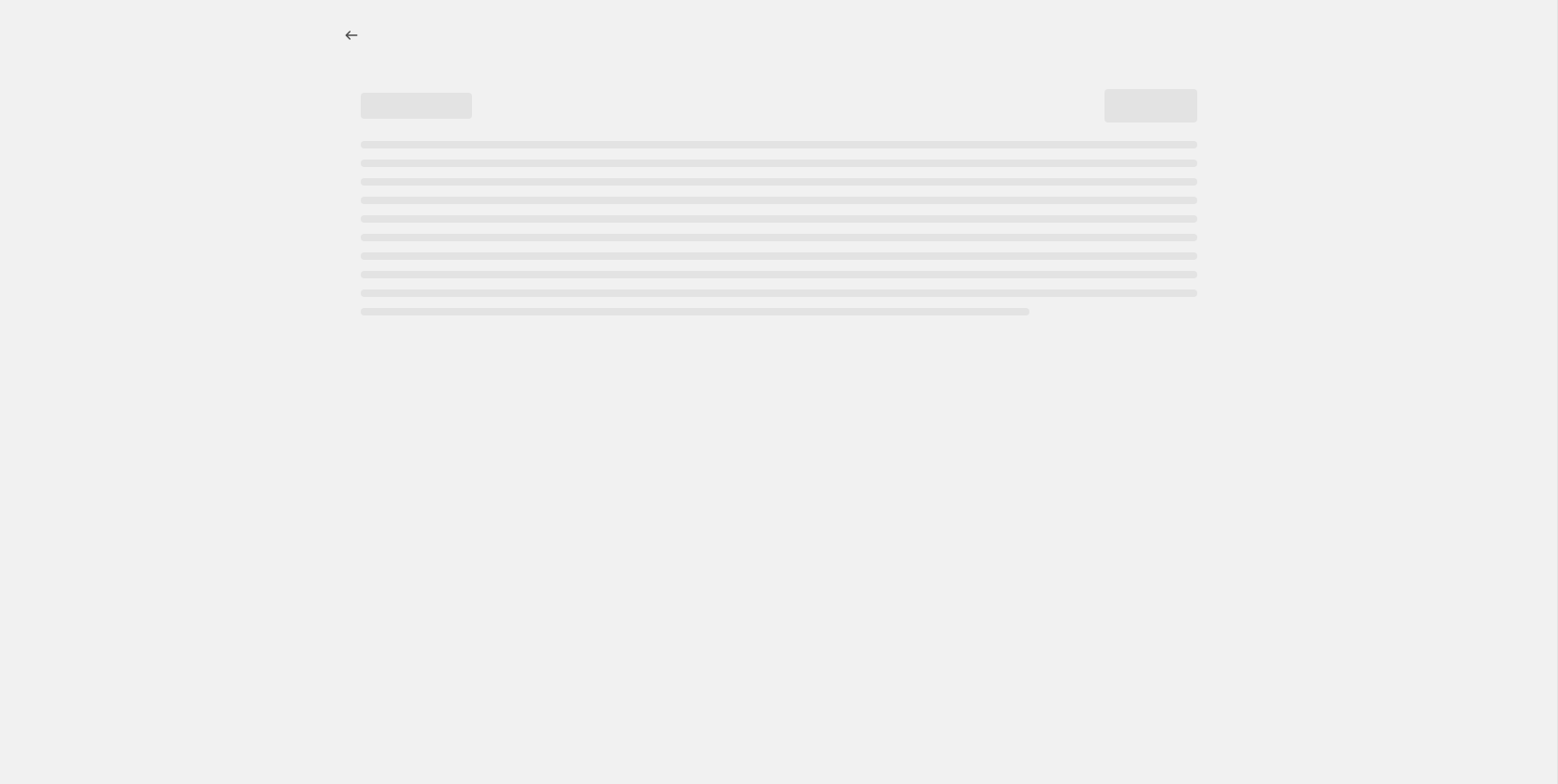
select select "percentage"
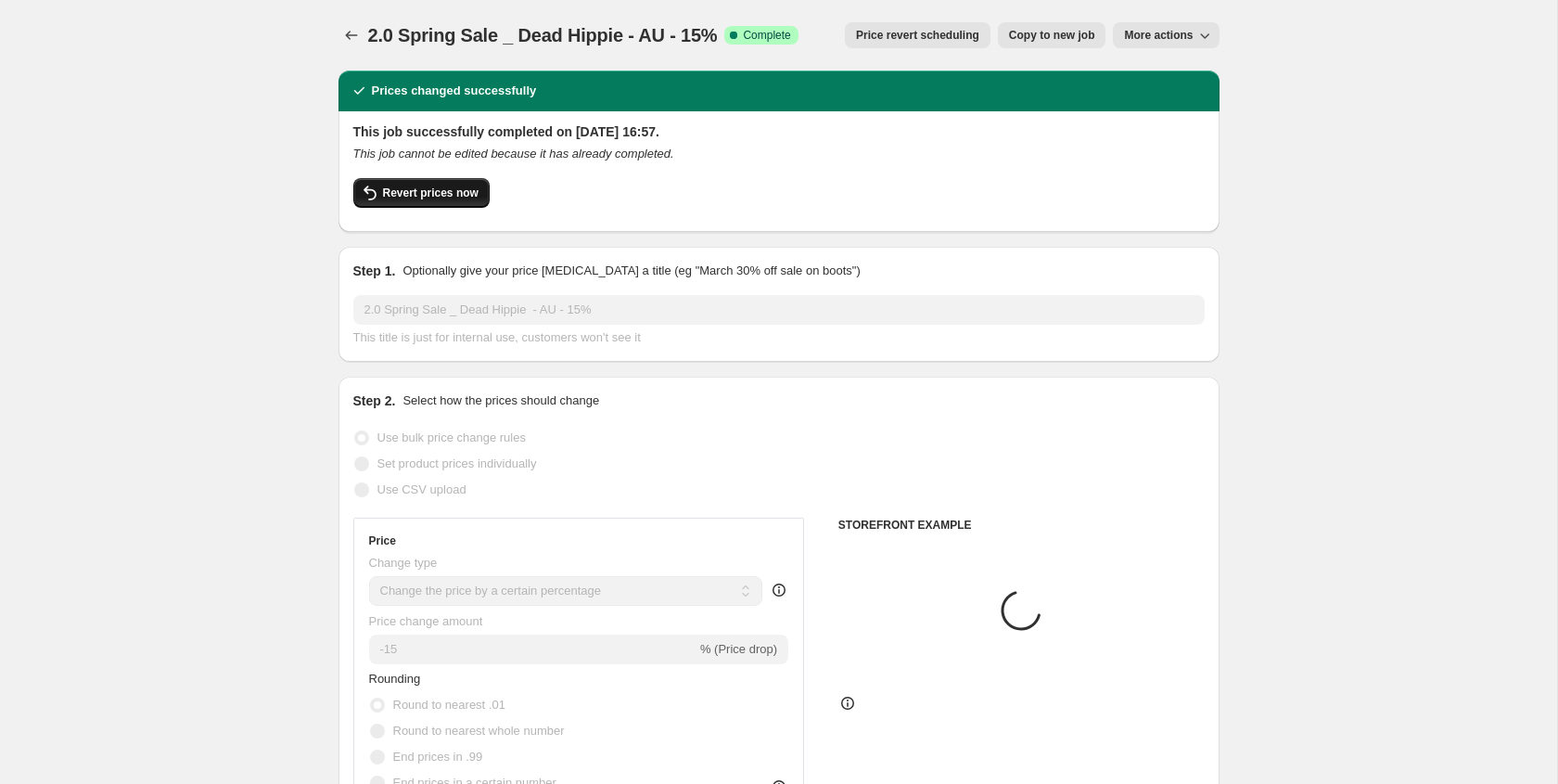
click at [393, 194] on span "Revert prices now" at bounding box center [431, 193] width 96 height 15
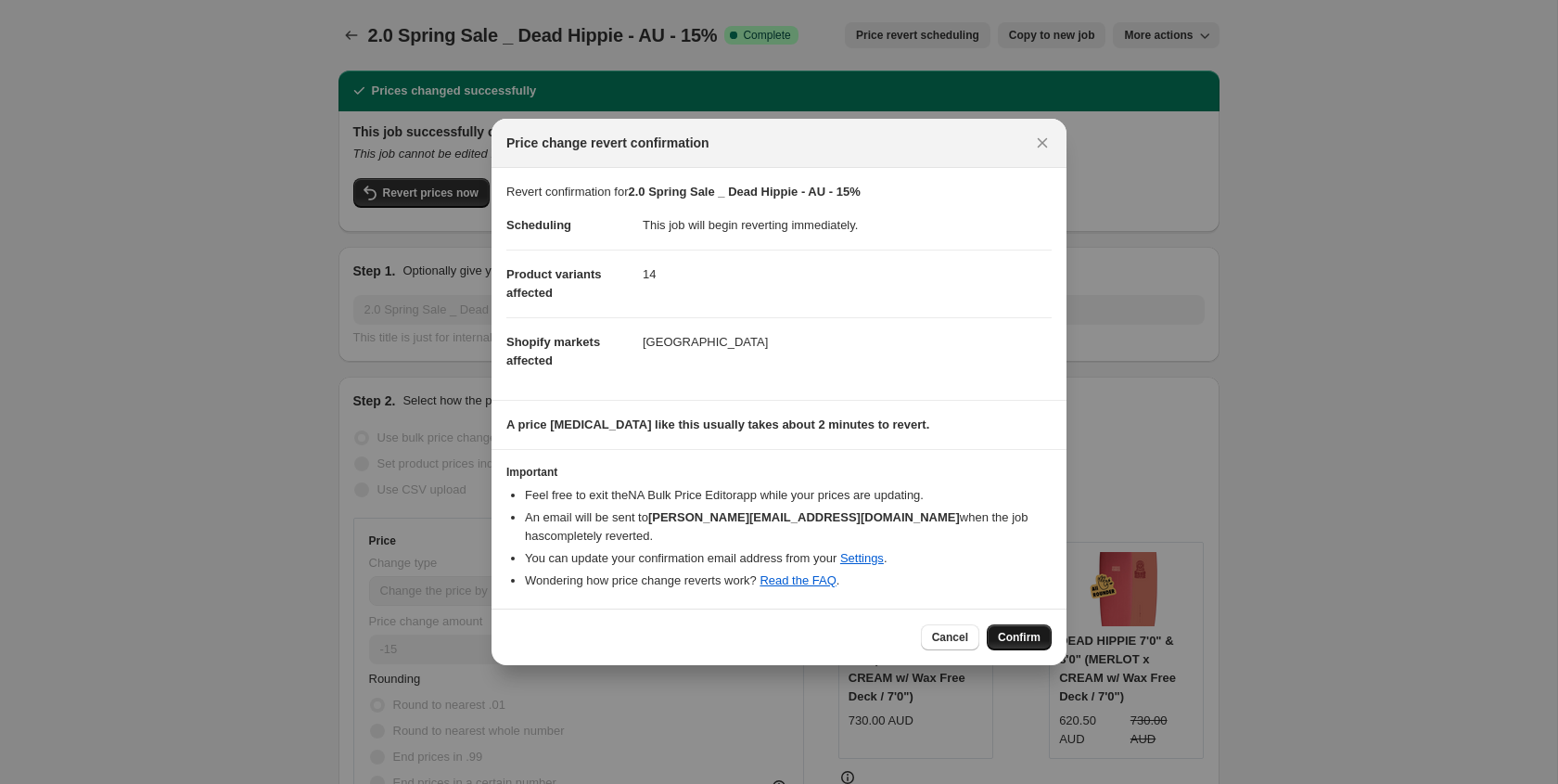
click at [1025, 630] on span "Confirm" at bounding box center [1019, 637] width 43 height 15
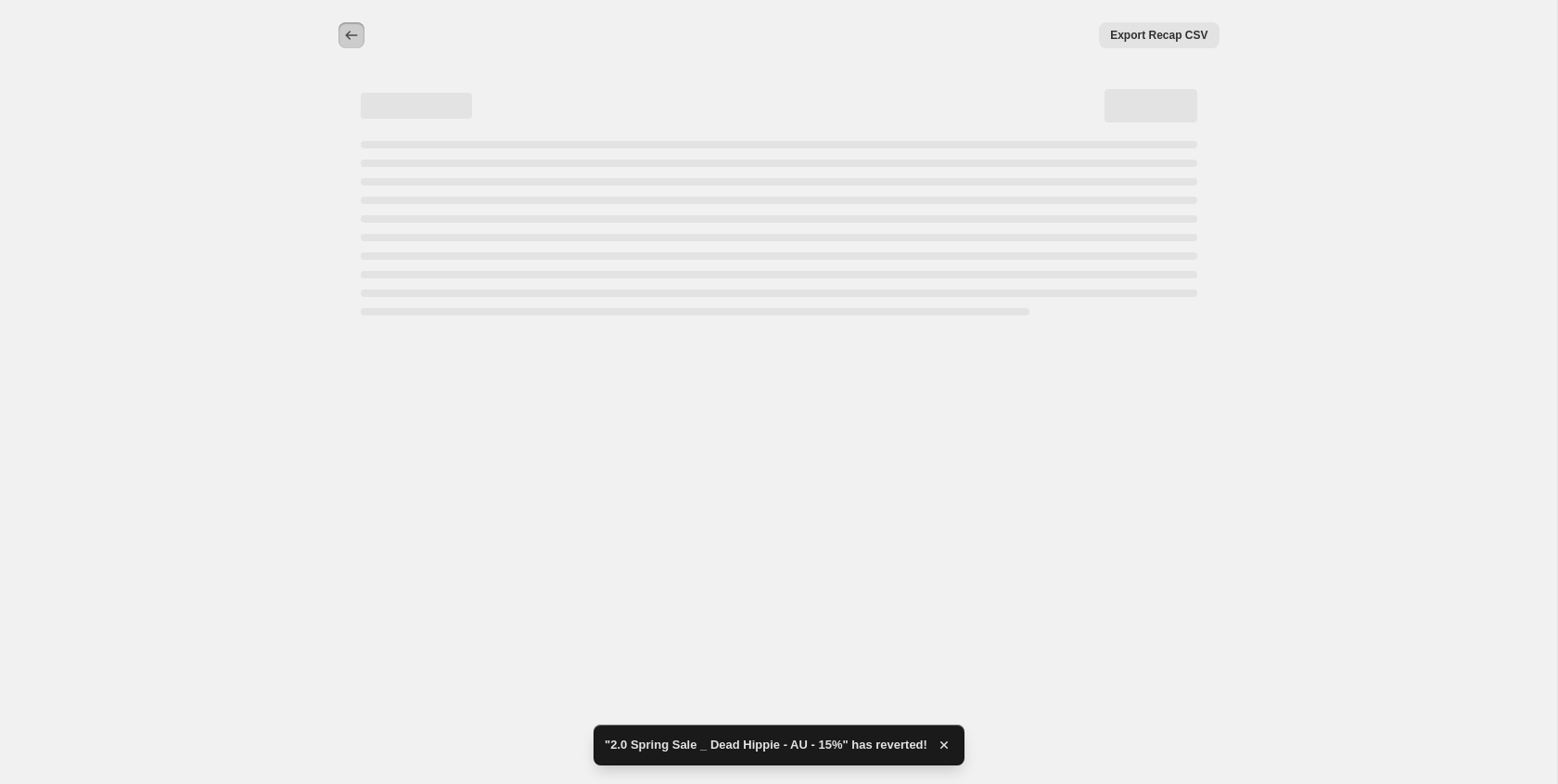
click at [352, 35] on icon "Price change jobs" at bounding box center [351, 35] width 19 height 19
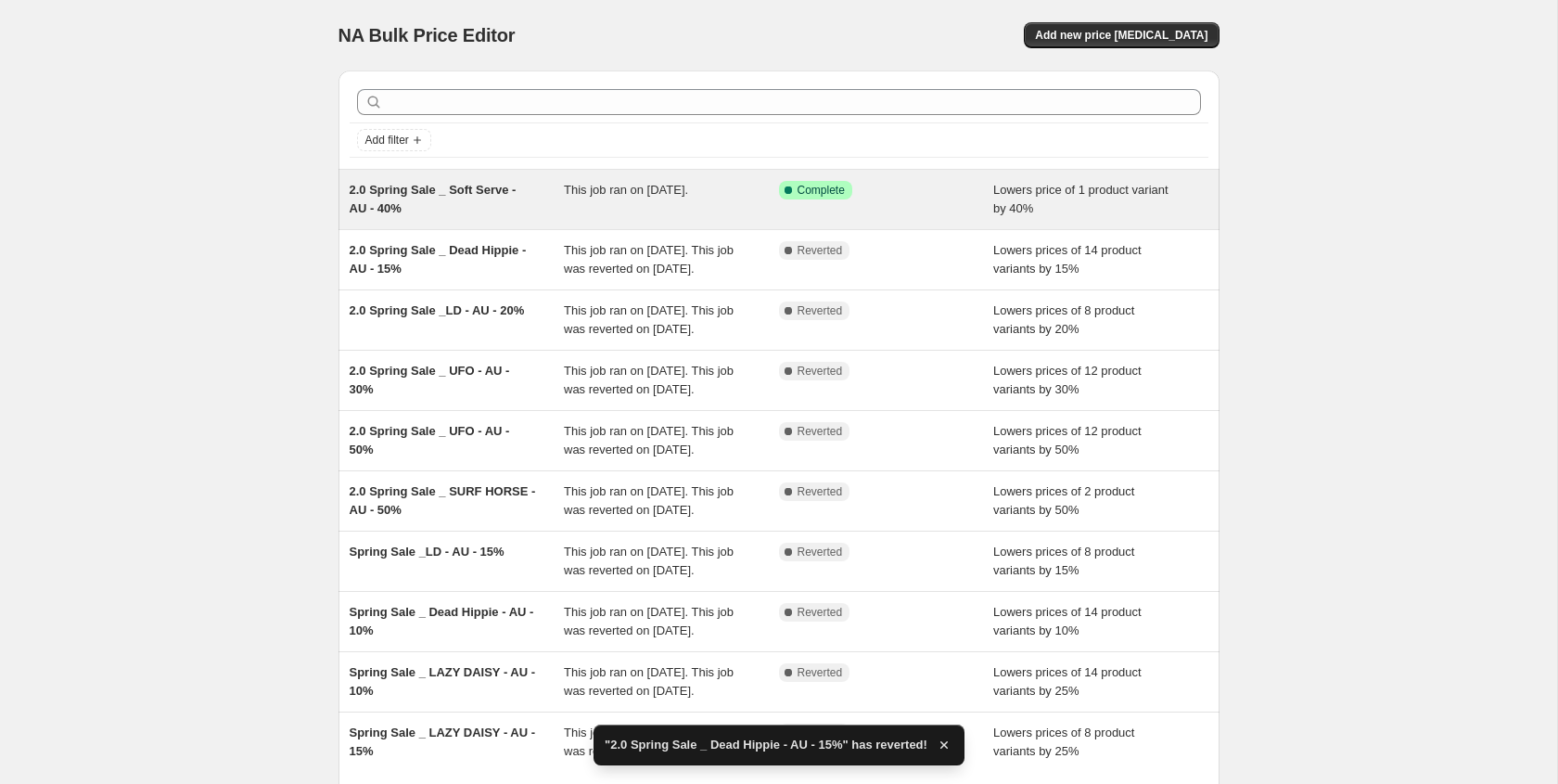
click at [484, 214] on div "2.0 Spring Sale _ Soft Serve - AU - 40%" at bounding box center [457, 199] width 215 height 37
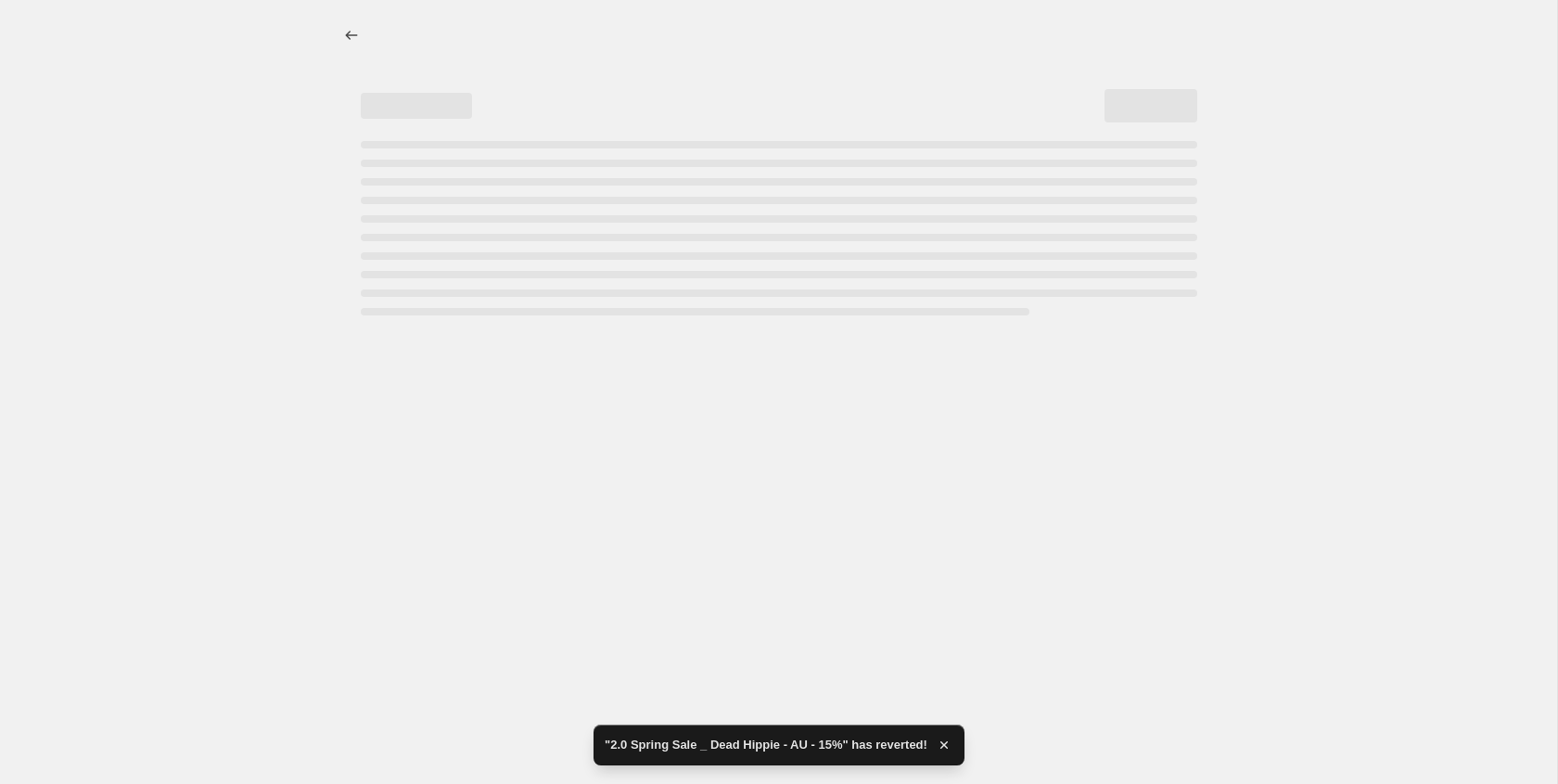
select select "percentage"
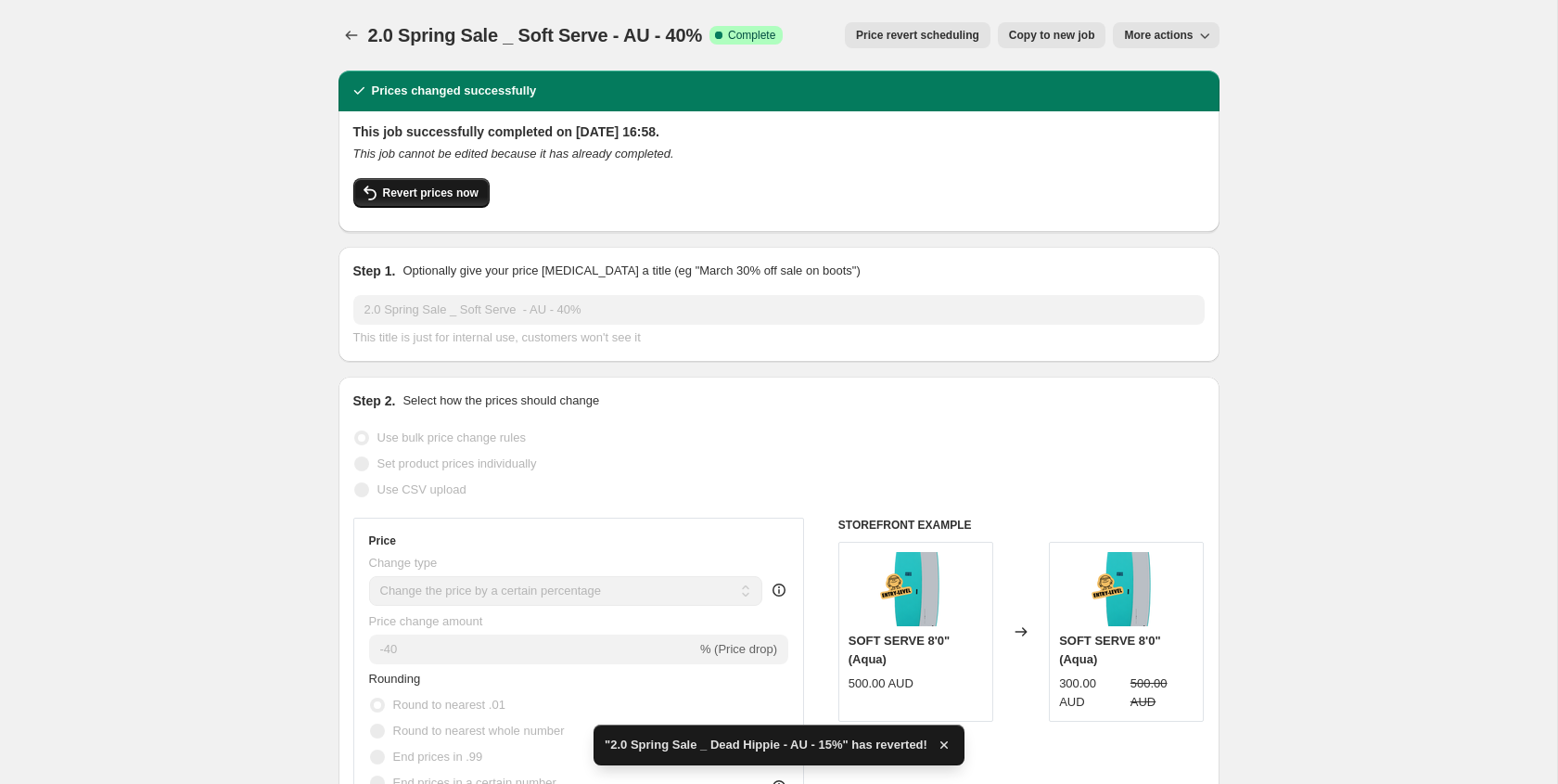
click at [453, 203] on button "Revert prices now" at bounding box center [421, 193] width 136 height 30
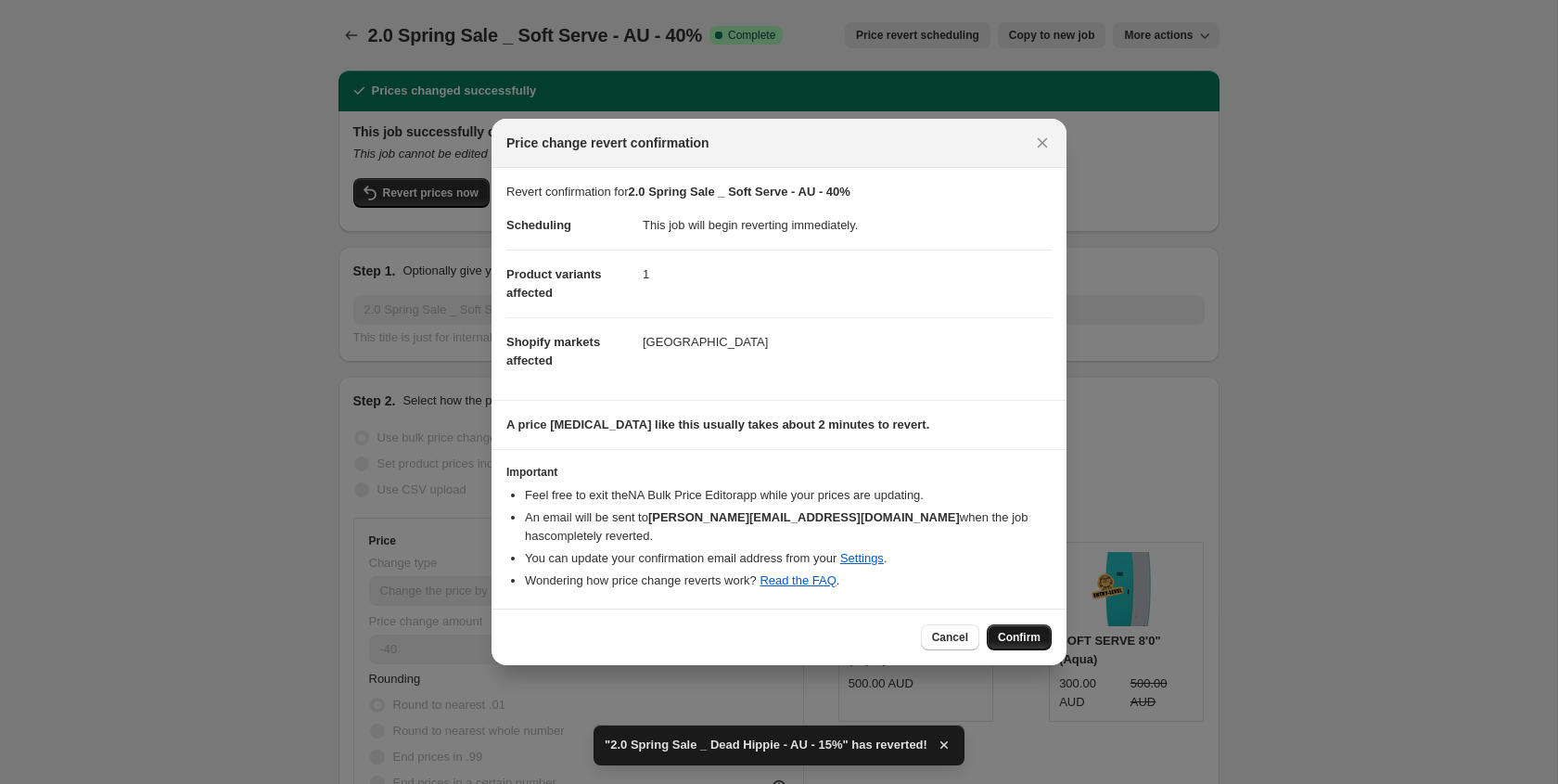
click at [1036, 630] on span "Confirm" at bounding box center [1019, 637] width 43 height 15
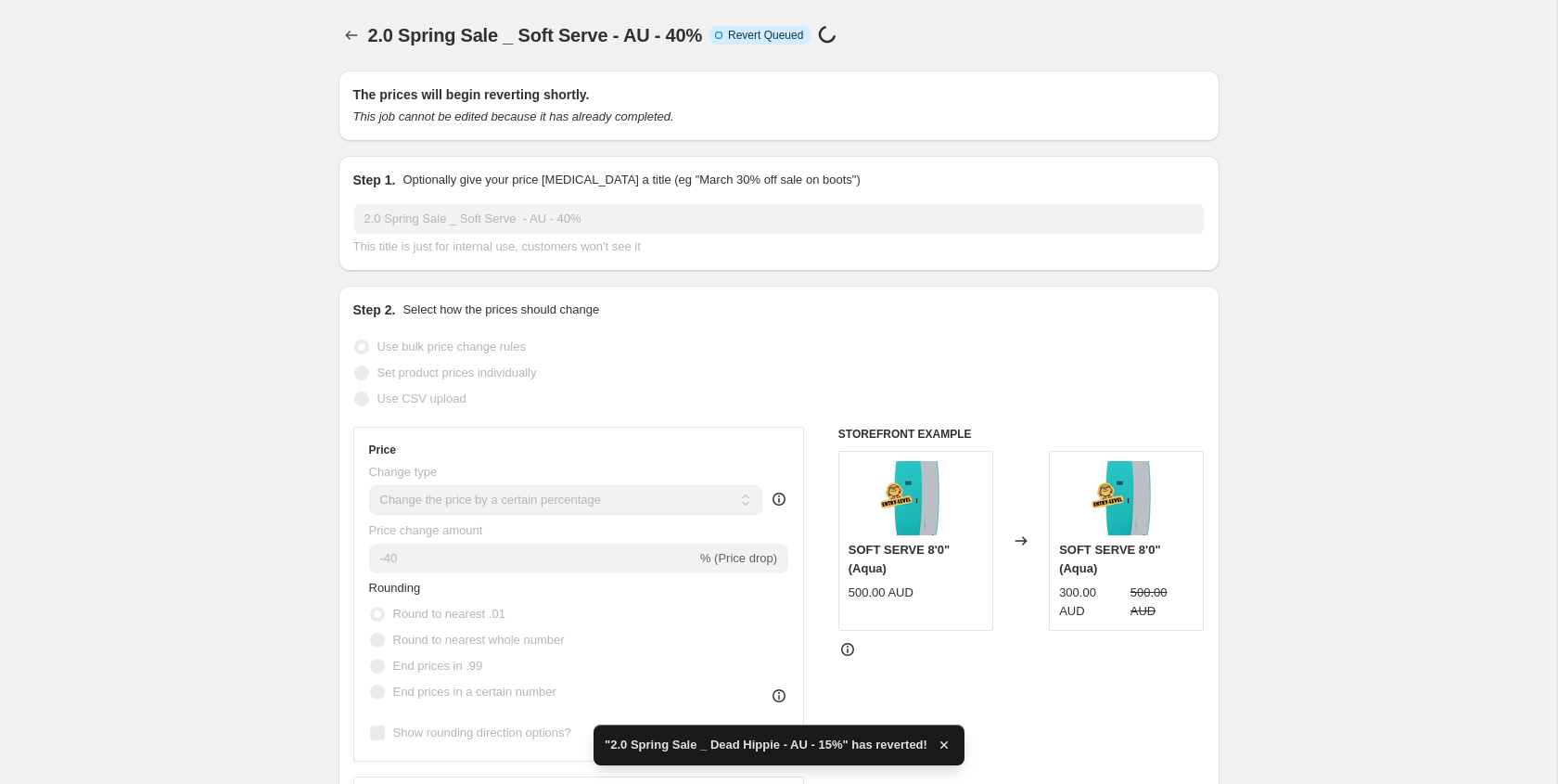
select select "percentage"
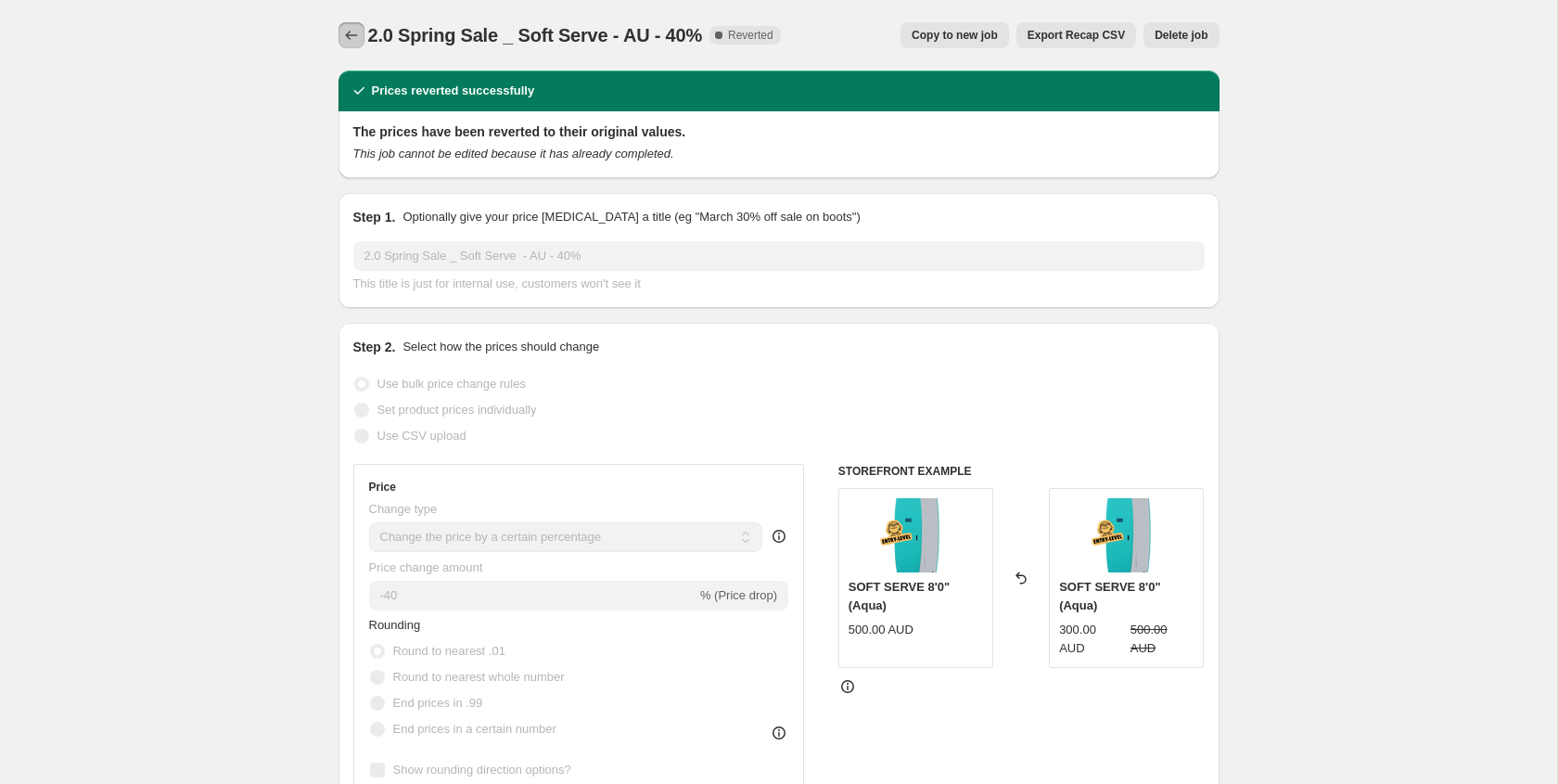
click at [340, 32] on button "Price change jobs" at bounding box center [352, 35] width 26 height 26
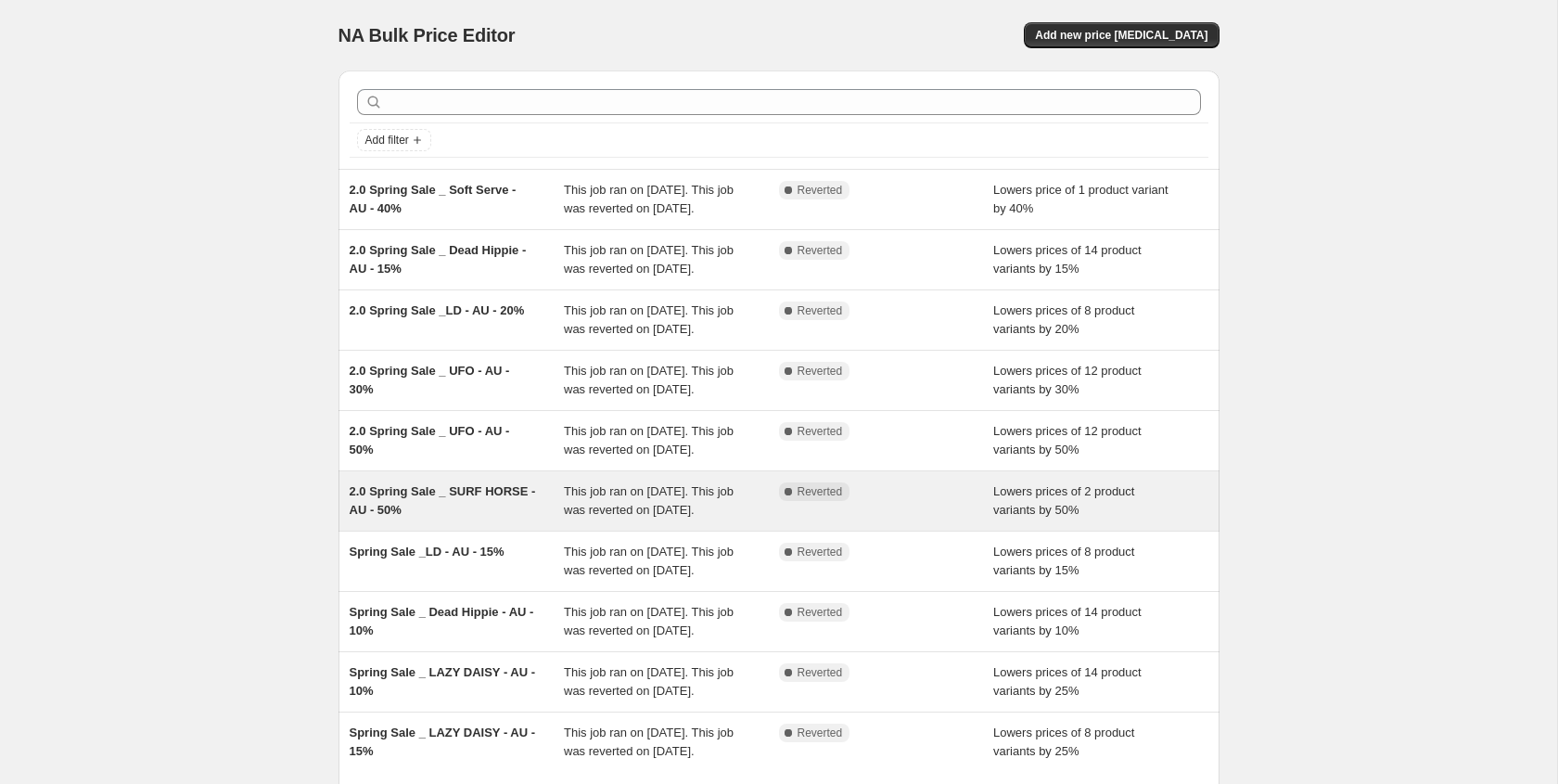
scroll to position [357, 0]
